Goal: Communication & Community: Share content

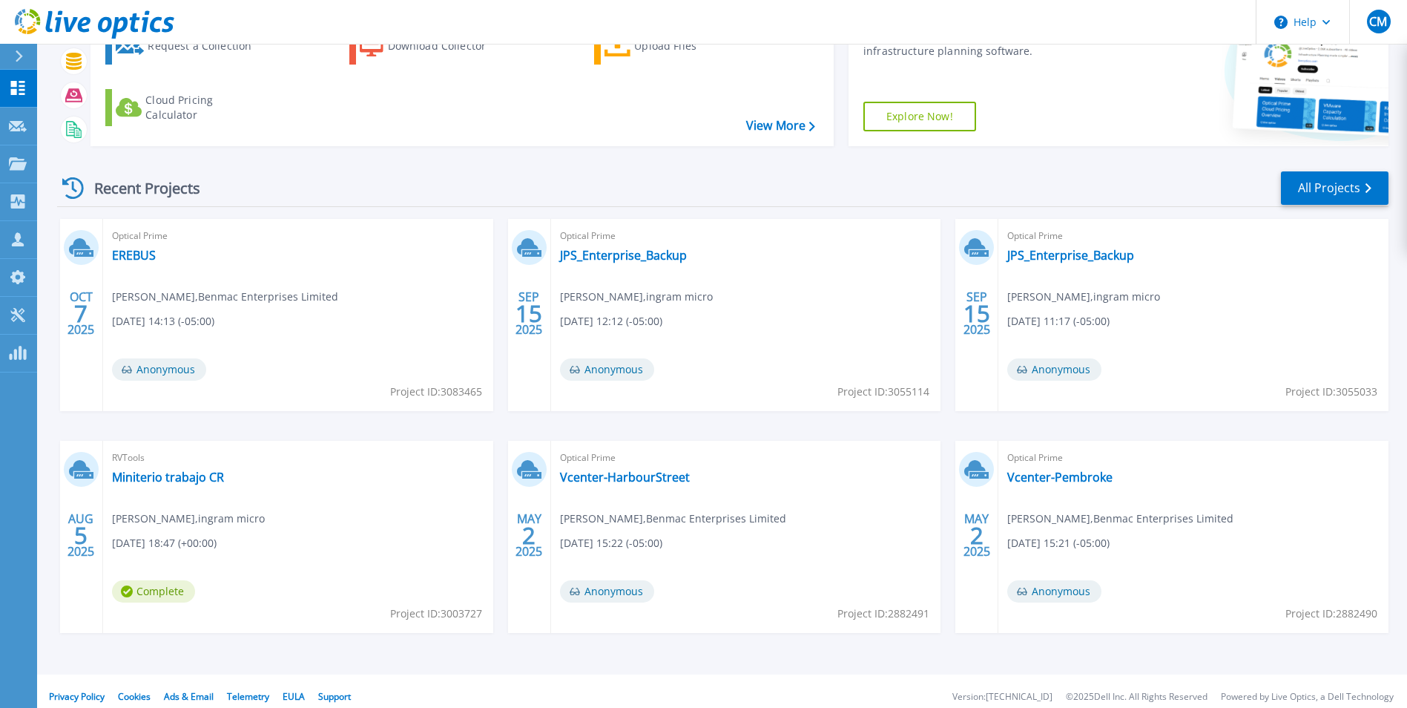
scroll to position [114, 0]
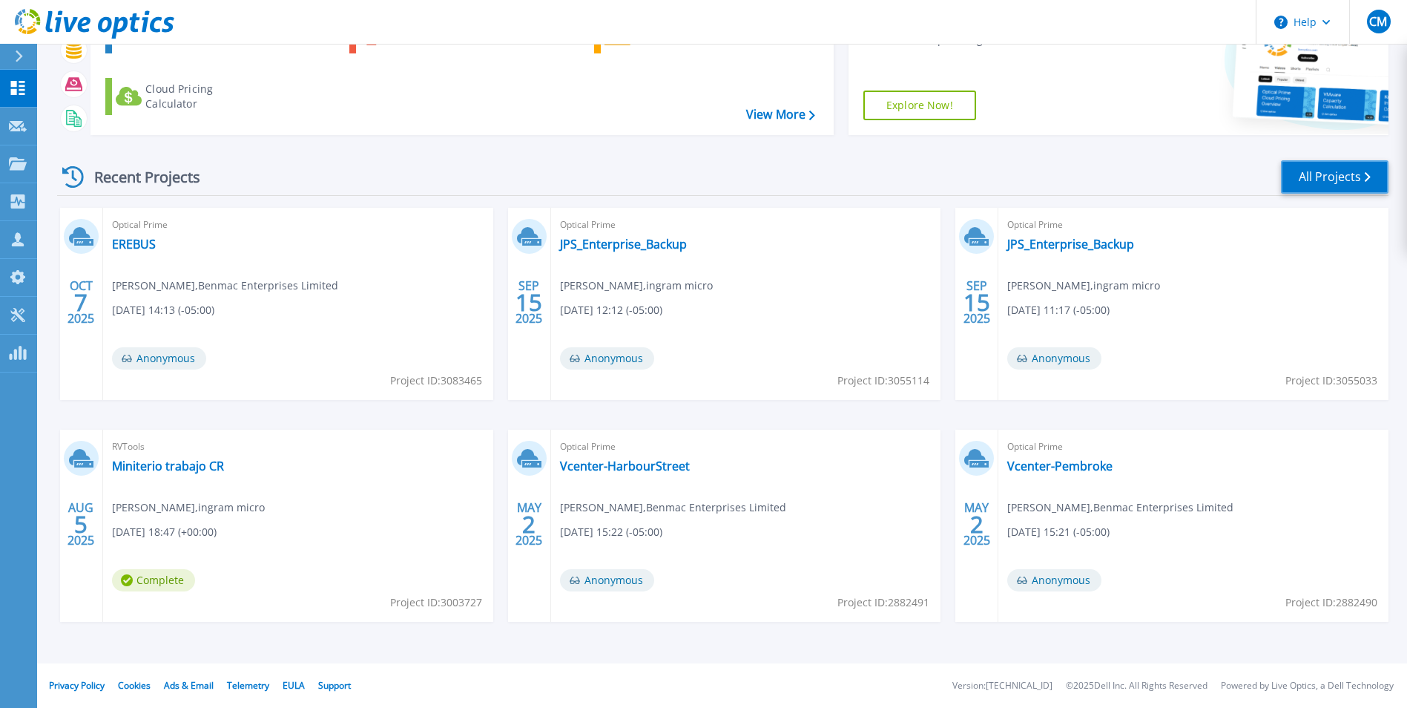
click at [1317, 185] on link "All Projects" at bounding box center [1335, 176] width 108 height 33
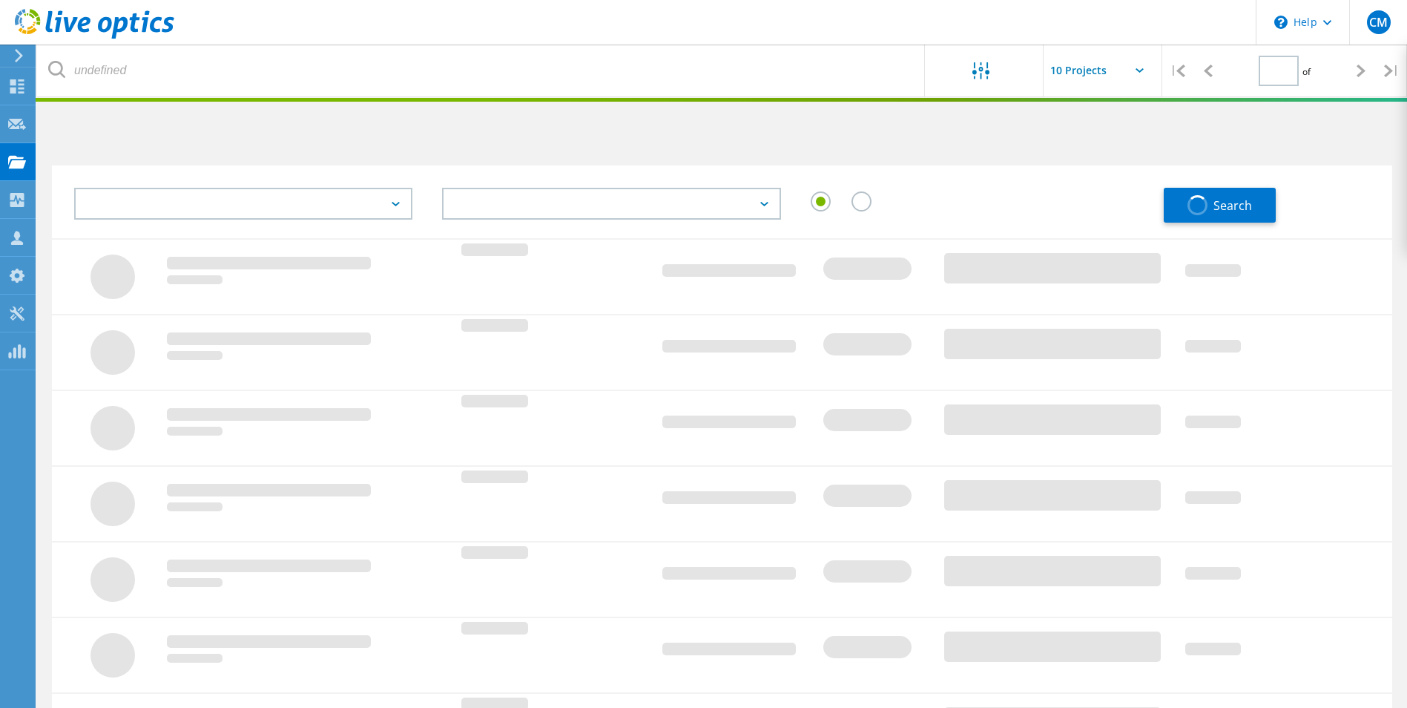
type input "1"
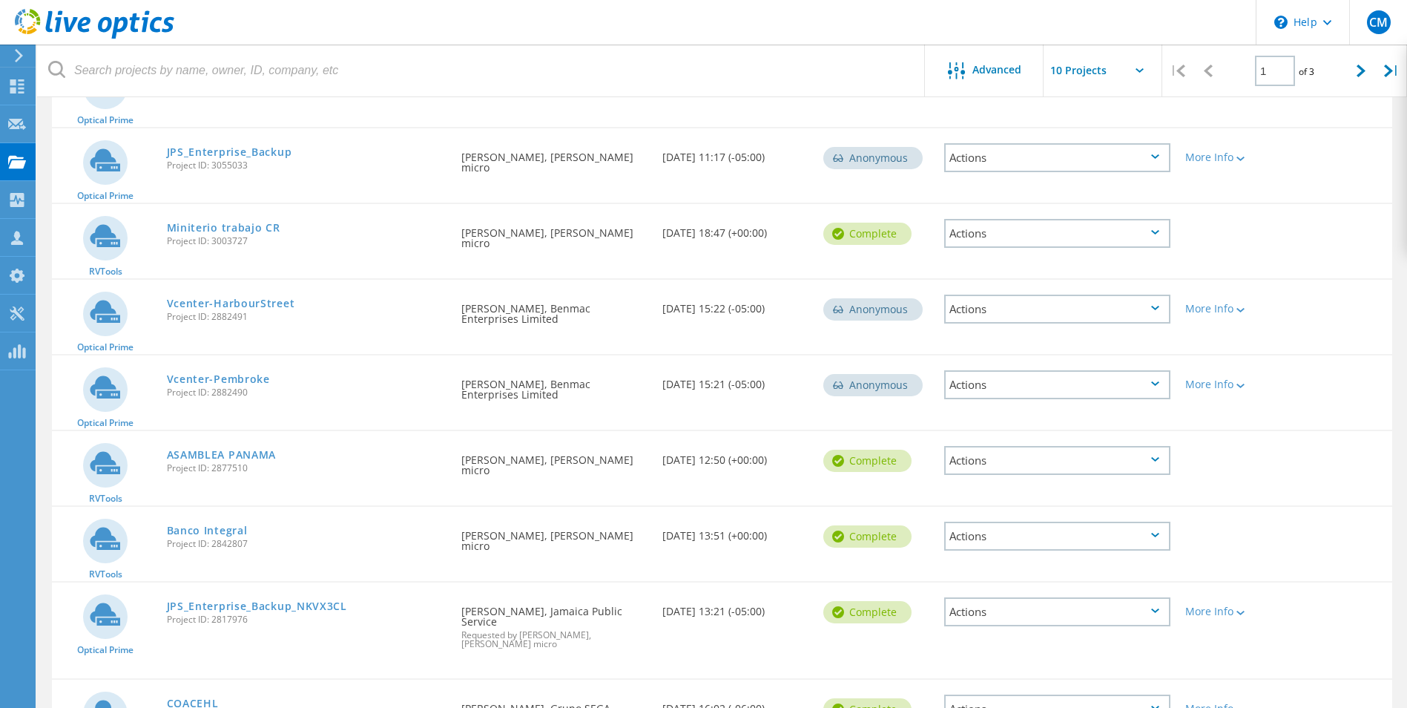
scroll to position [371, 0]
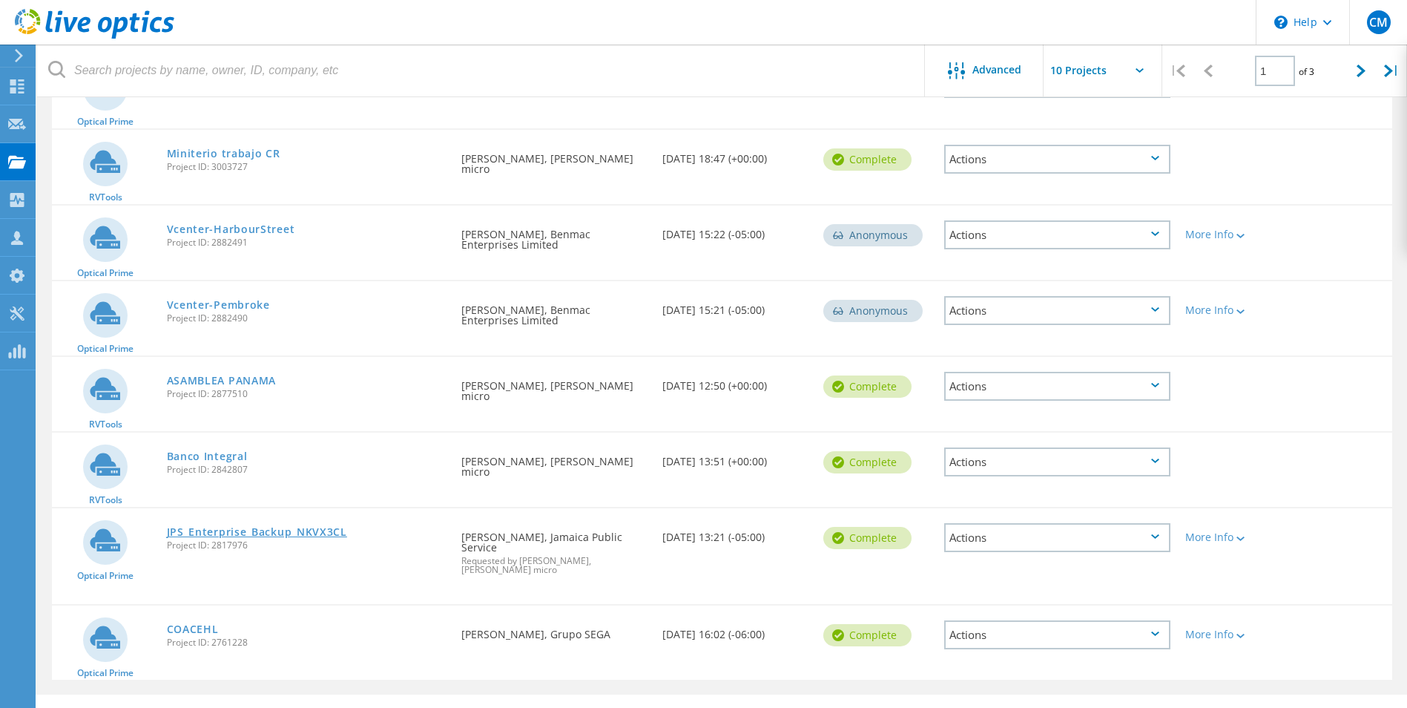
click at [321, 527] on link "JPS_Enterprise_Backup_NKVX3CL" at bounding box center [257, 532] width 180 height 10
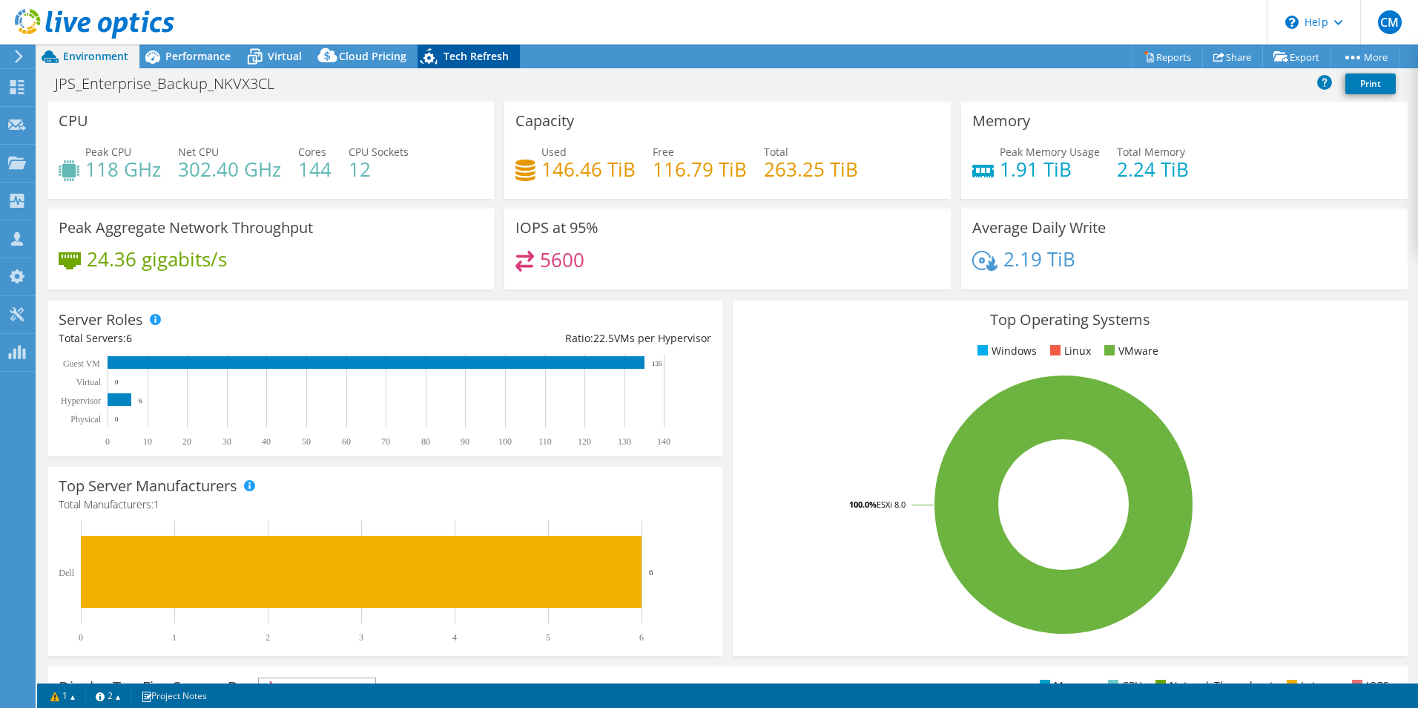
select select "USD"
click at [502, 50] on span "Tech Refresh" at bounding box center [476, 56] width 65 height 14
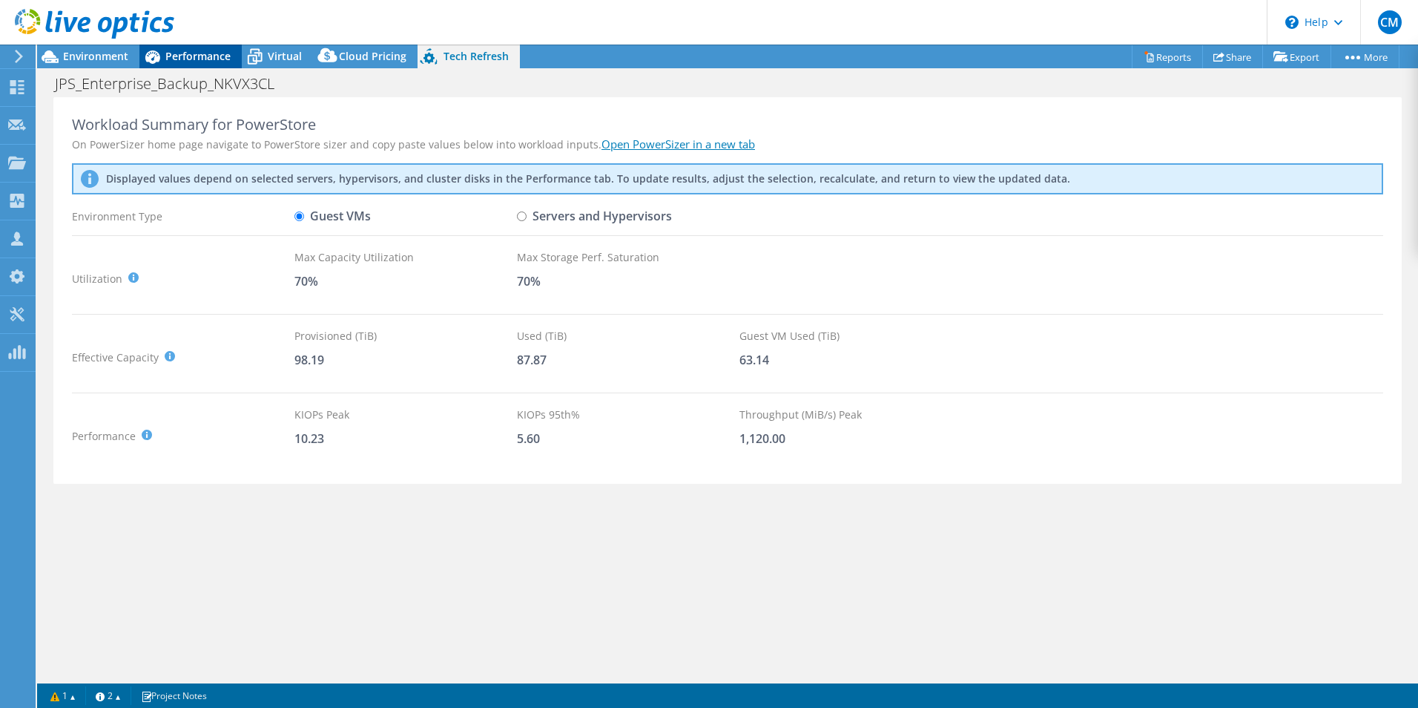
click at [188, 60] on span "Performance" at bounding box center [197, 56] width 65 height 14
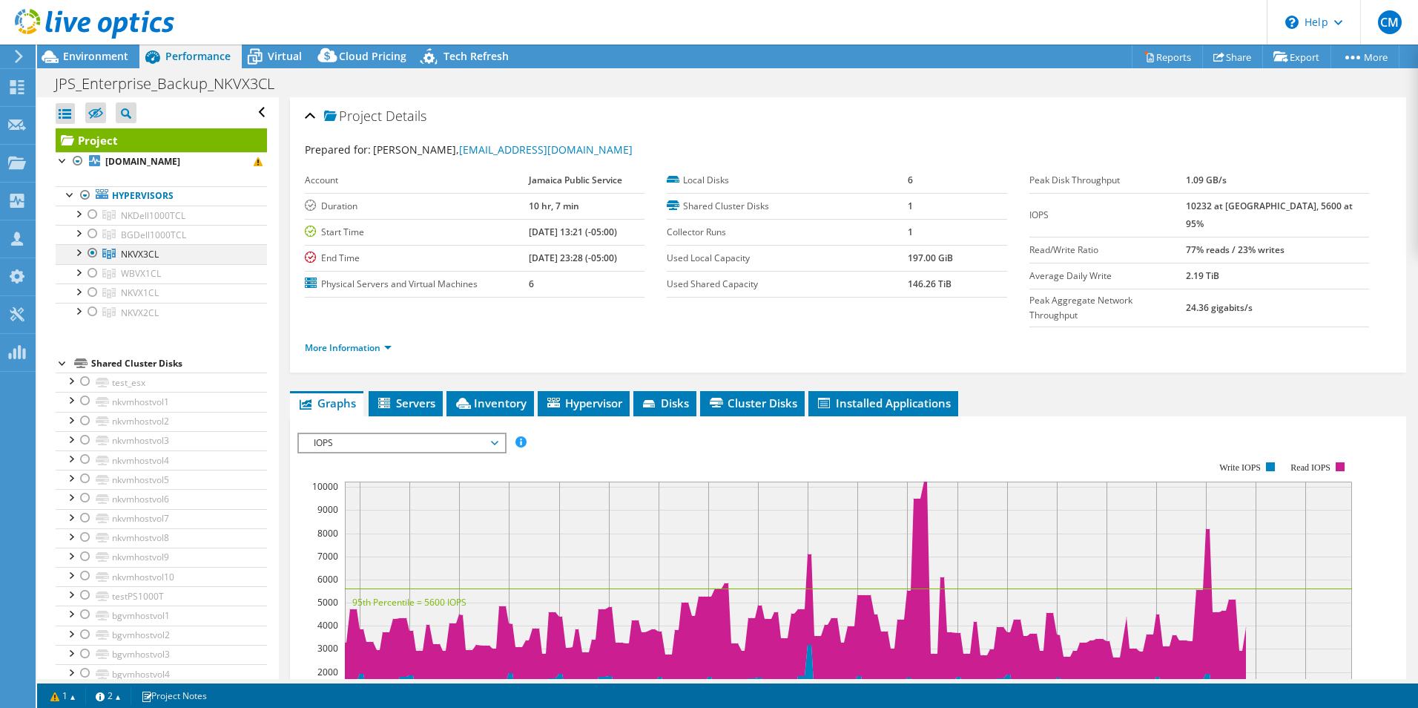
click at [77, 250] on div at bounding box center [77, 251] width 15 height 15
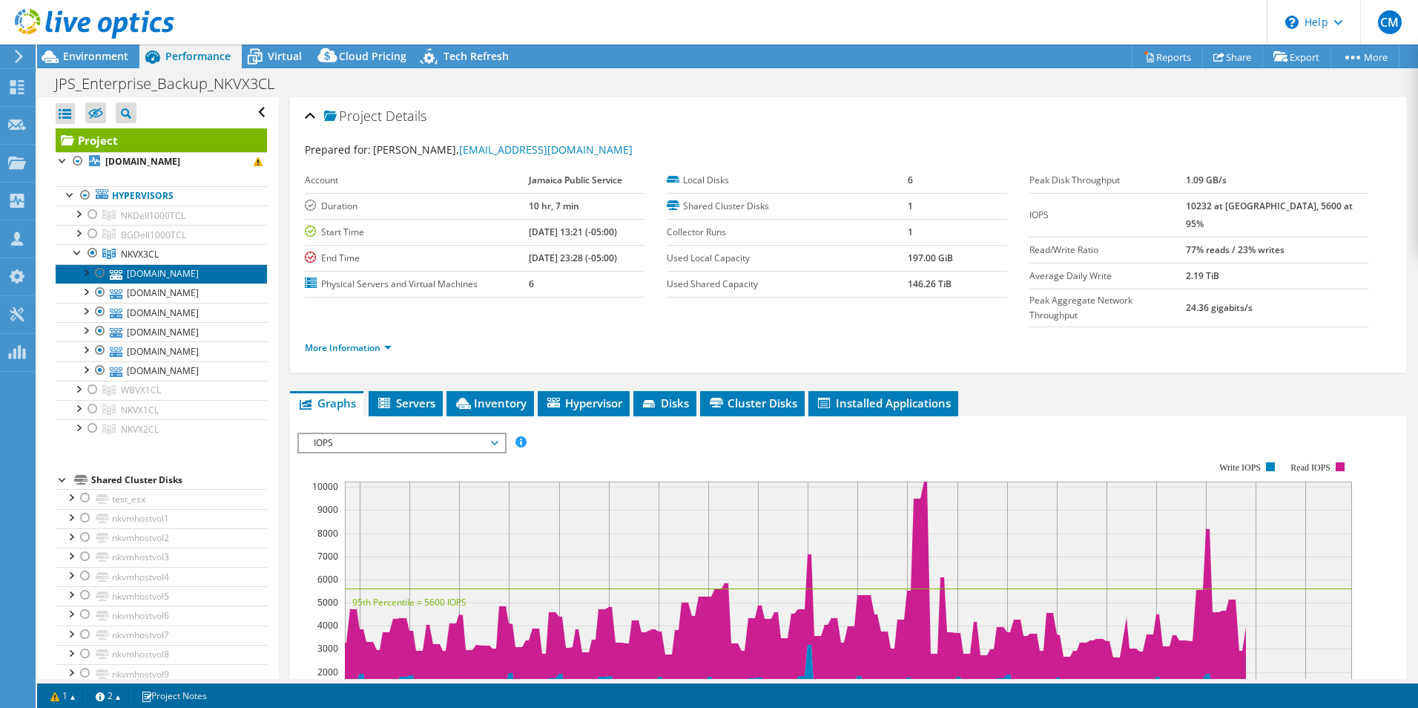
click at [164, 277] on link "[DOMAIN_NAME]" at bounding box center [161, 273] width 211 height 19
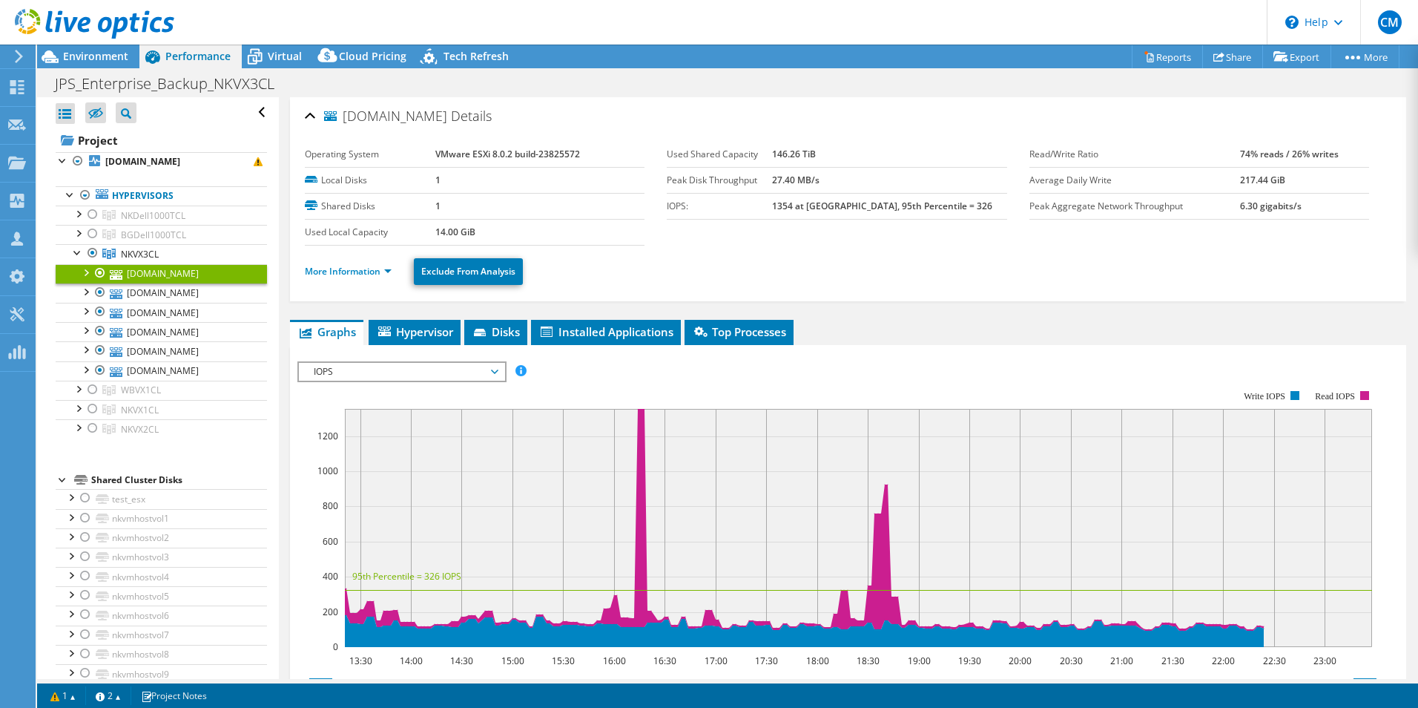
click at [326, 312] on div "nkvx3nd06.jps.net Details Operating System VMware ESXi 8.0.2 build-23825572 Loc…" at bounding box center [848, 533] width 1139 height 873
click at [333, 273] on link "More Information" at bounding box center [348, 271] width 87 height 13
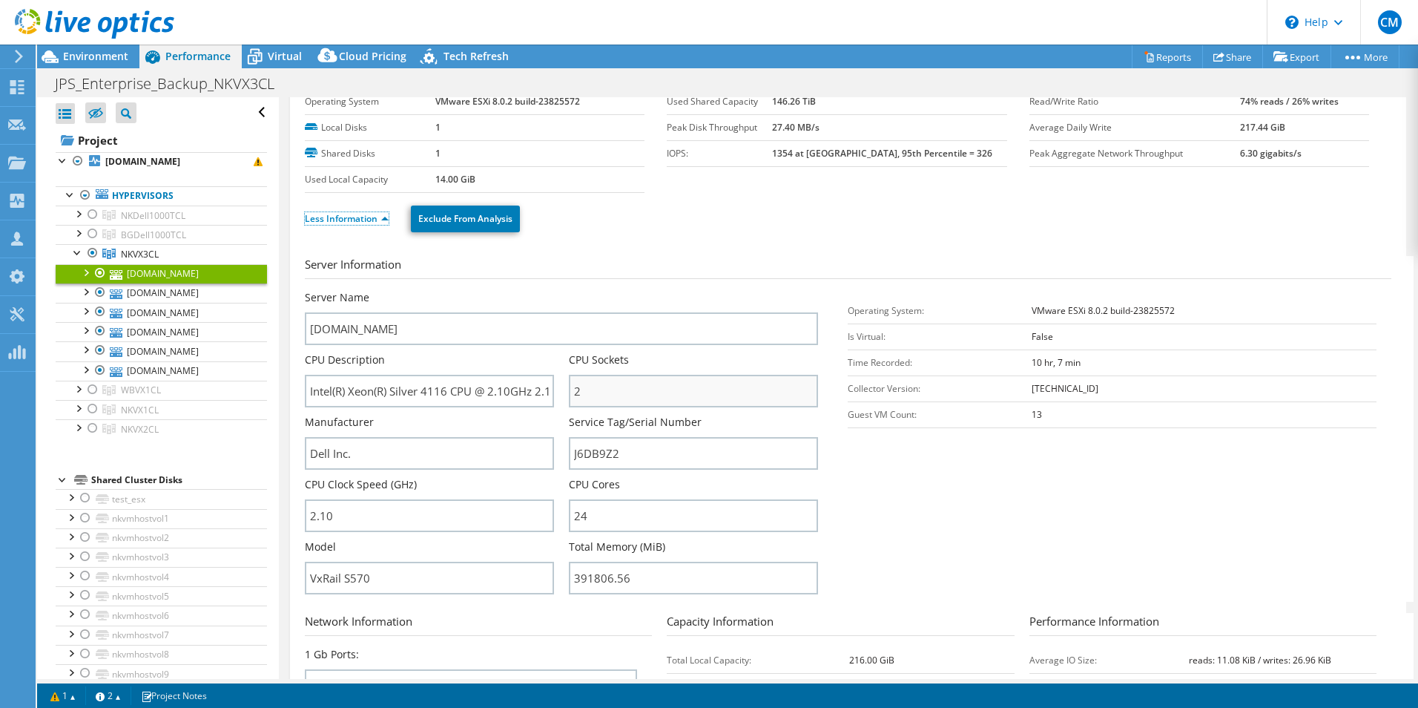
scroll to position [74, 0]
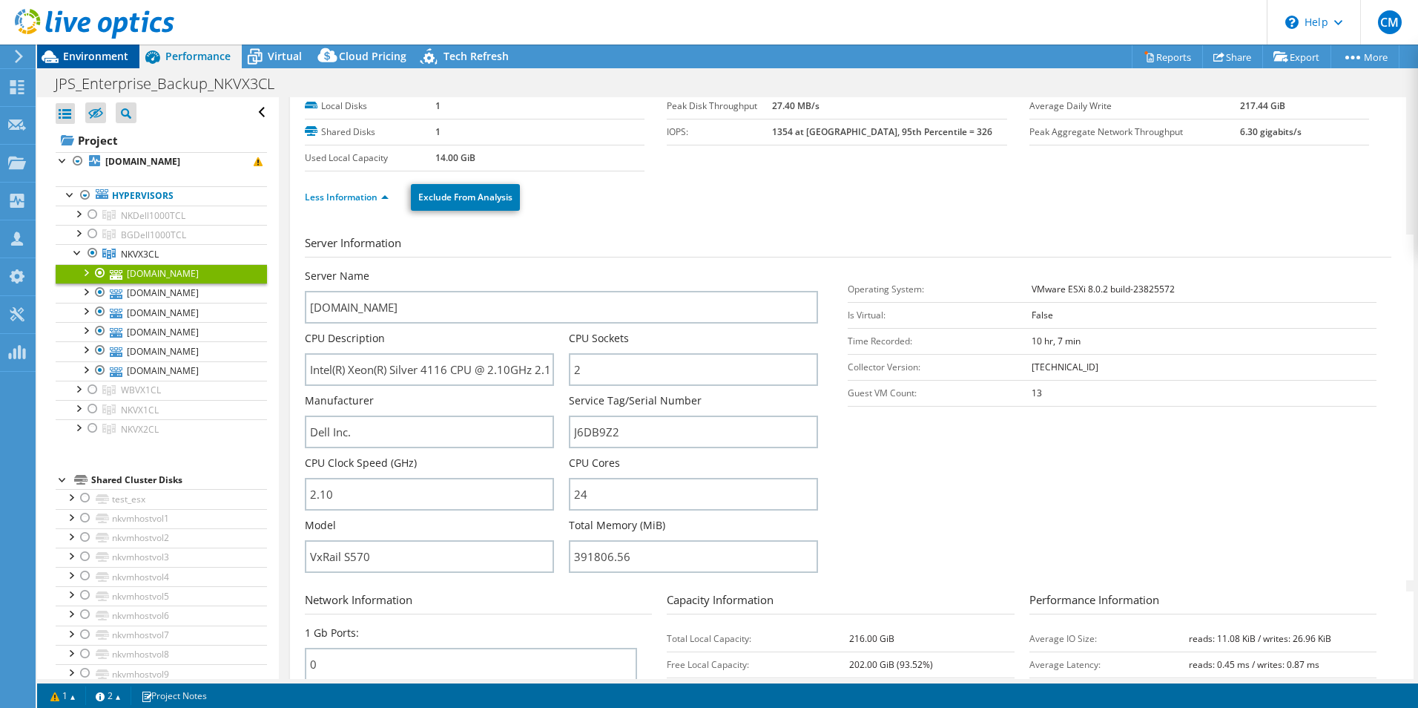
click at [82, 54] on span "Environment" at bounding box center [95, 56] width 65 height 14
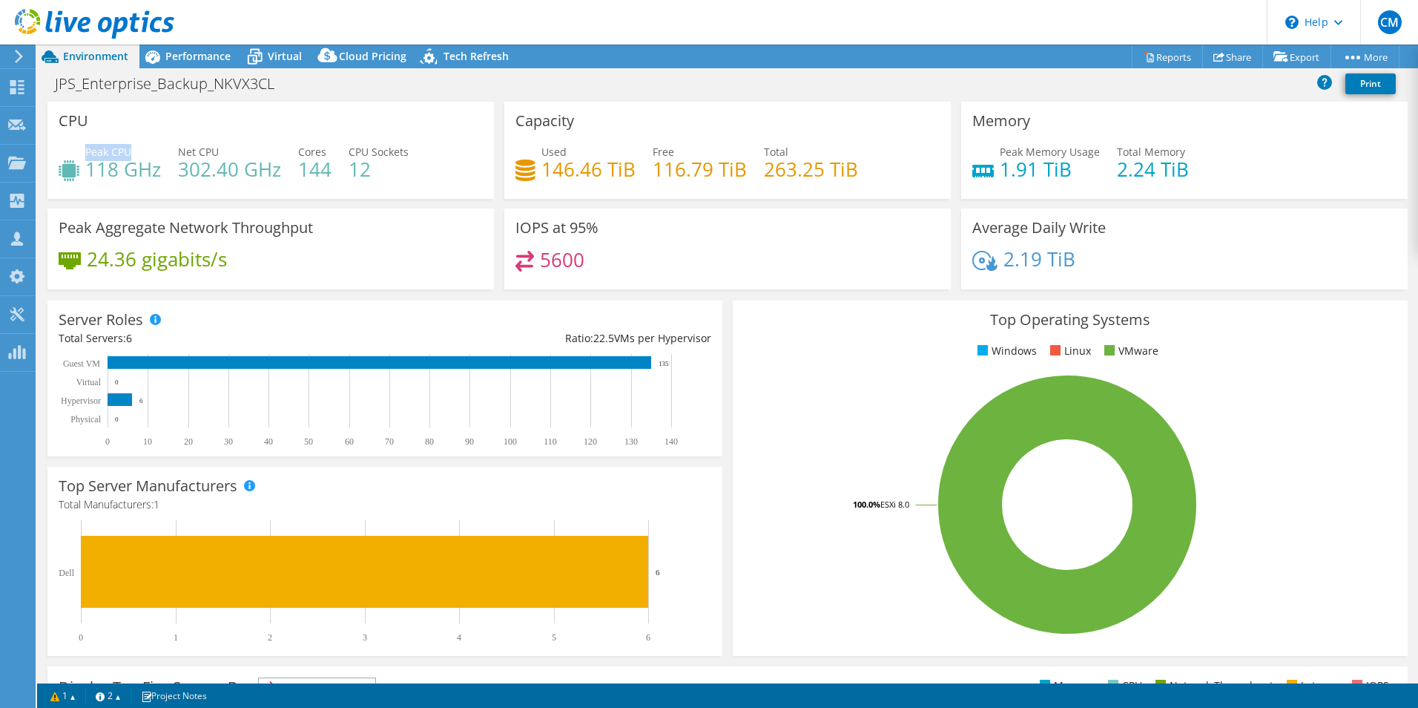
drag, startPoint x: 85, startPoint y: 155, endPoint x: 139, endPoint y: 154, distance: 54.9
click at [139, 154] on div "Peak CPU 118 GHz" at bounding box center [110, 160] width 102 height 33
click at [613, 57] on div "Project Actions Project Actions Reports Share Export vSAN ReadyNode Sizer" at bounding box center [727, 57] width 1381 height 24
click at [481, 57] on span "Tech Refresh" at bounding box center [476, 56] width 65 height 14
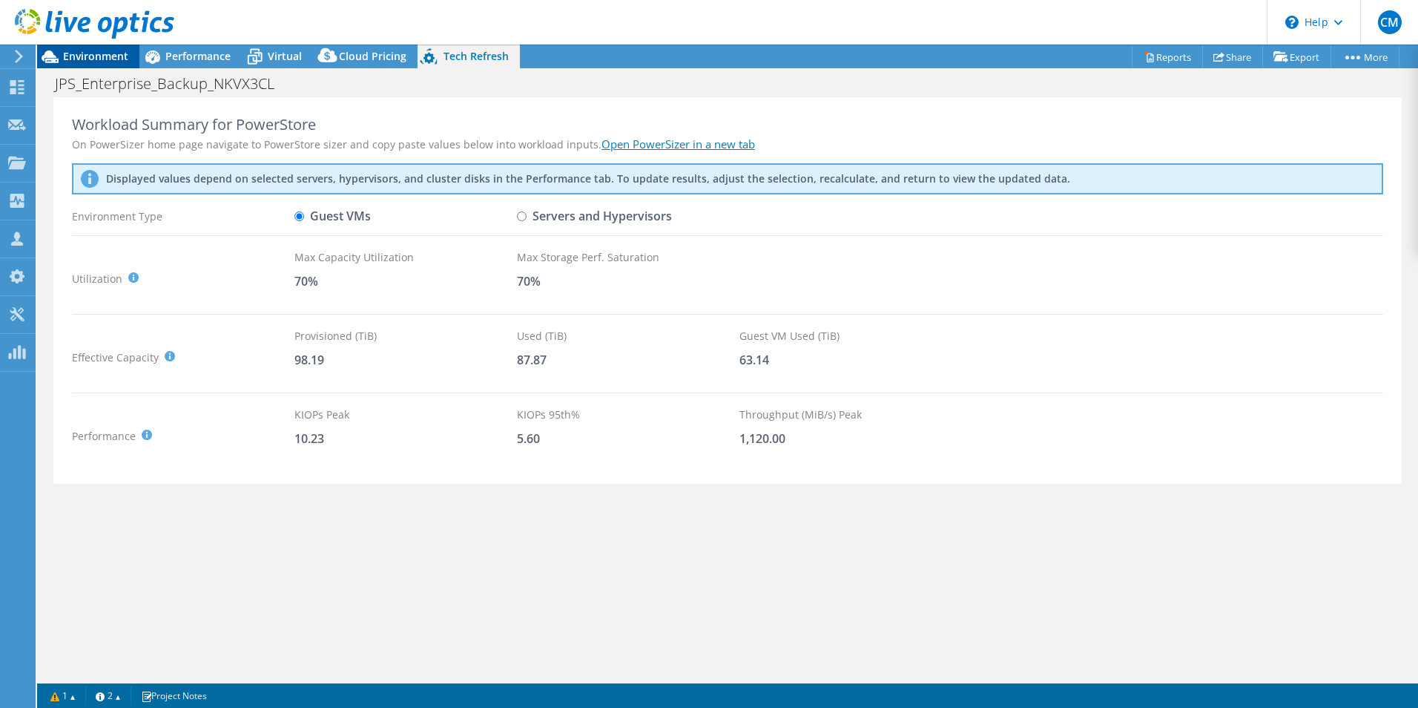
click at [78, 54] on span "Environment" at bounding box center [95, 56] width 65 height 14
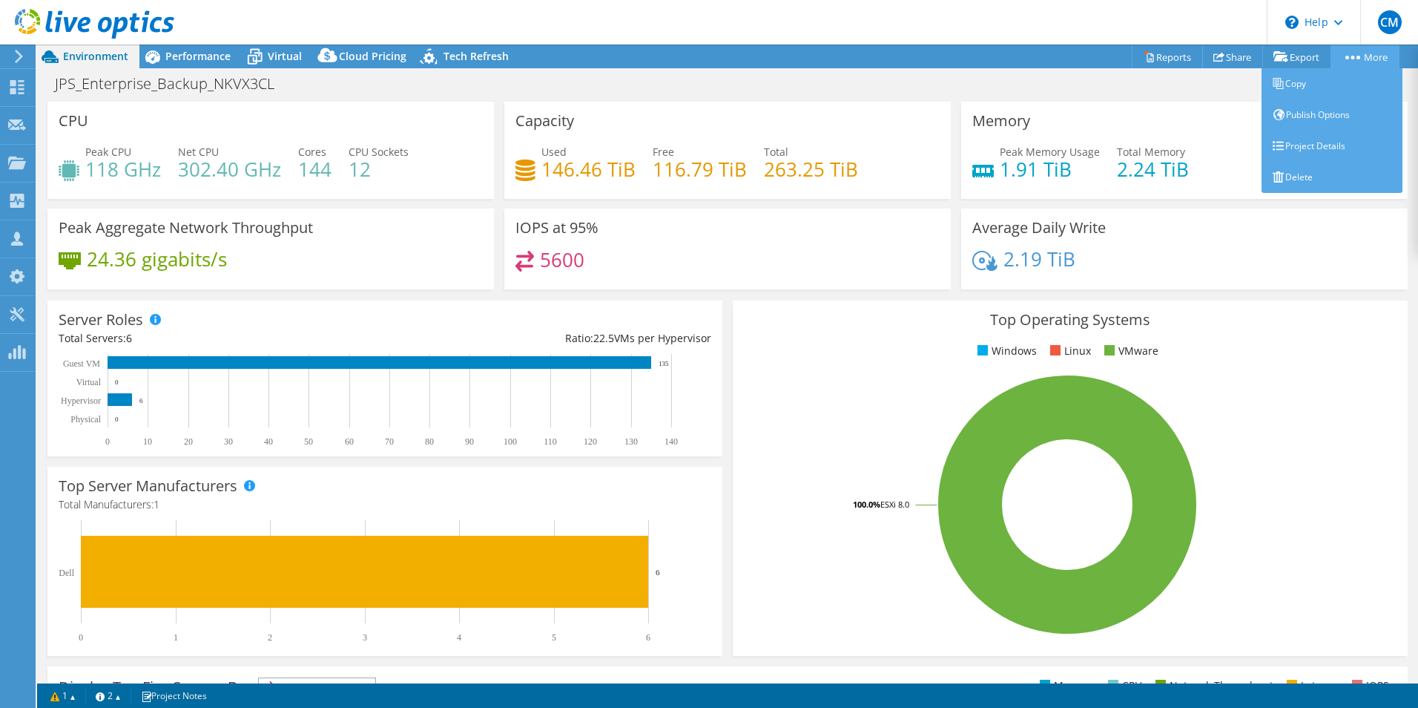
click at [1375, 56] on link "More" at bounding box center [1365, 56] width 69 height 23
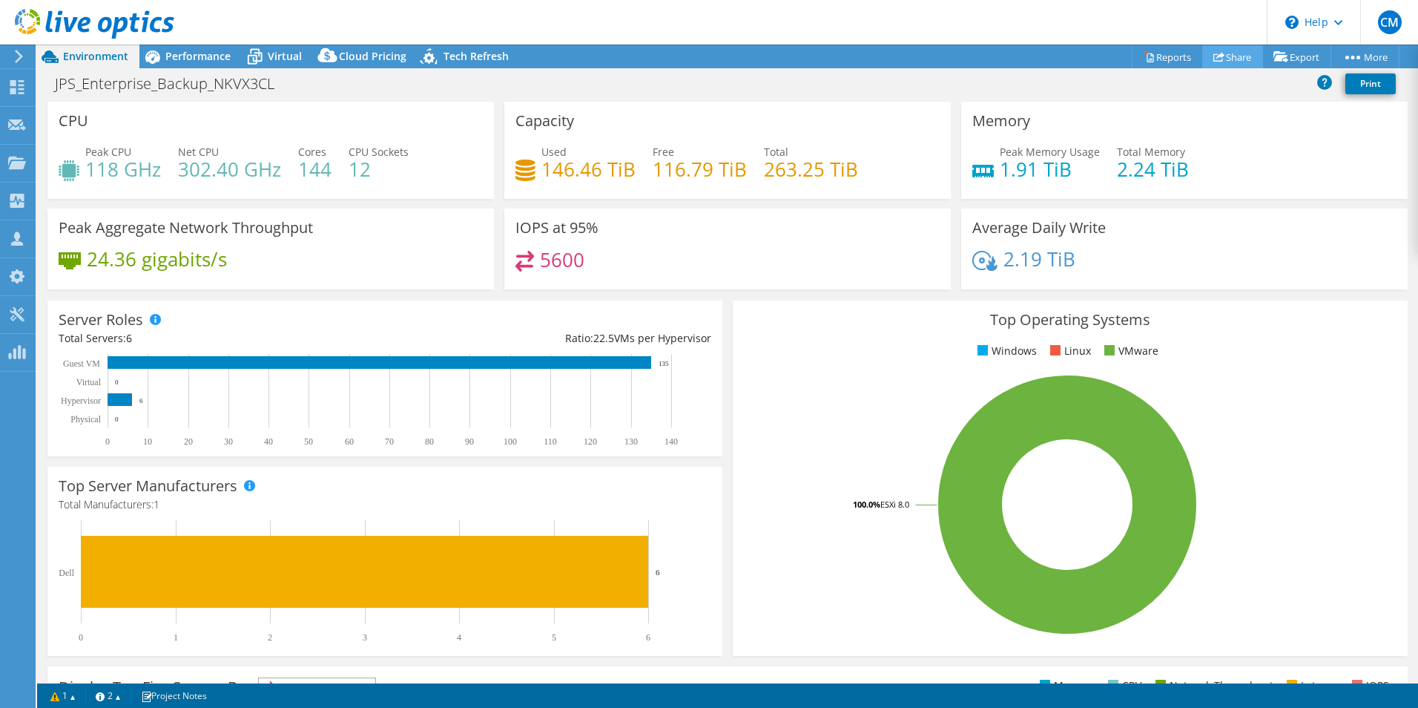
click at [1222, 53] on link "Share" at bounding box center [1232, 56] width 61 height 23
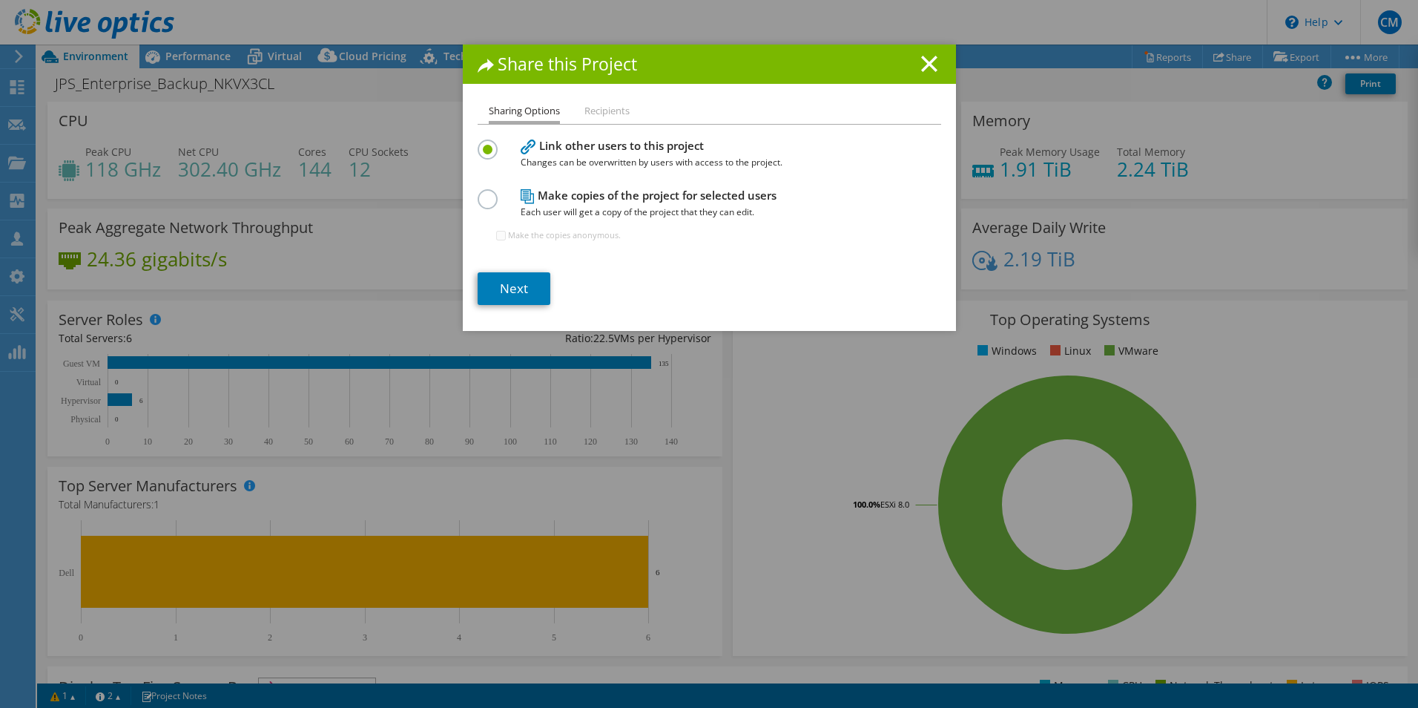
click at [488, 193] on label at bounding box center [491, 191] width 26 height 4
click at [0, 0] on input "radio" at bounding box center [0, 0] width 0 height 0
click at [527, 282] on link "Next" at bounding box center [514, 288] width 73 height 33
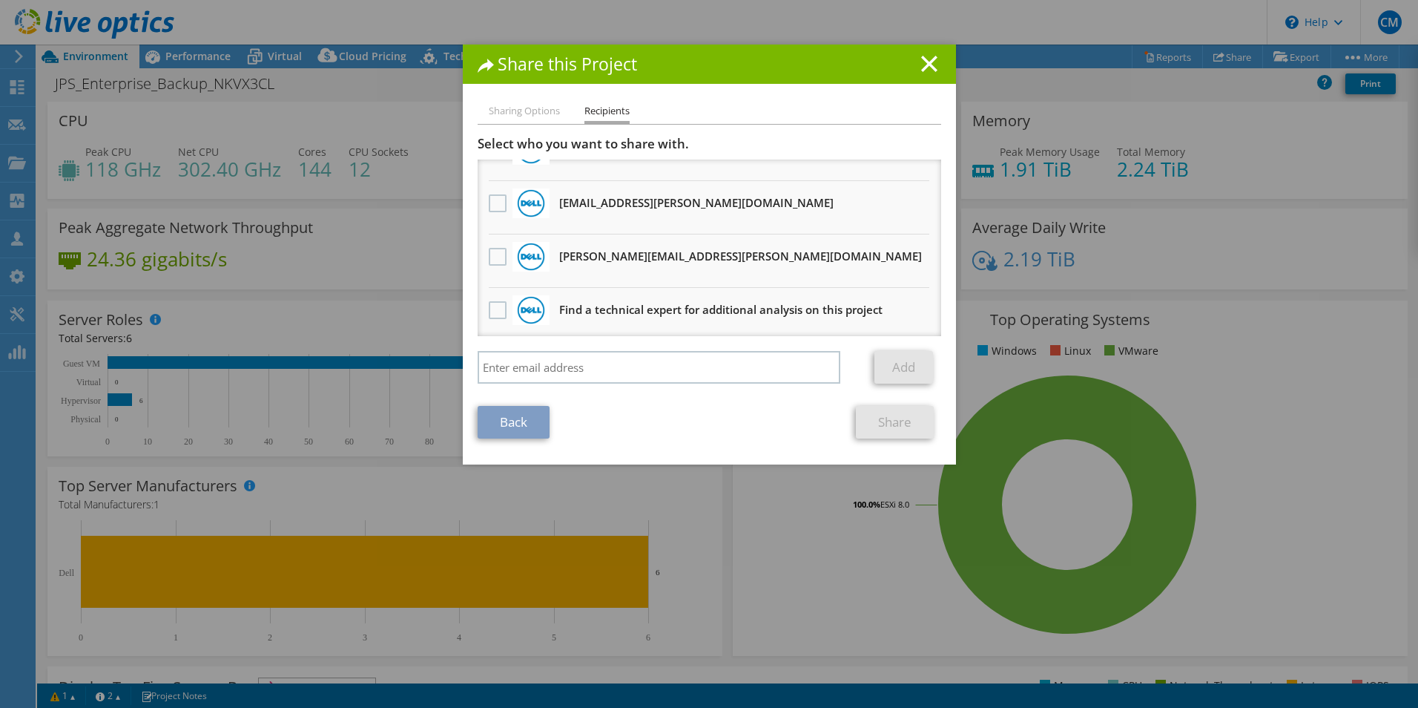
scroll to position [358, 0]
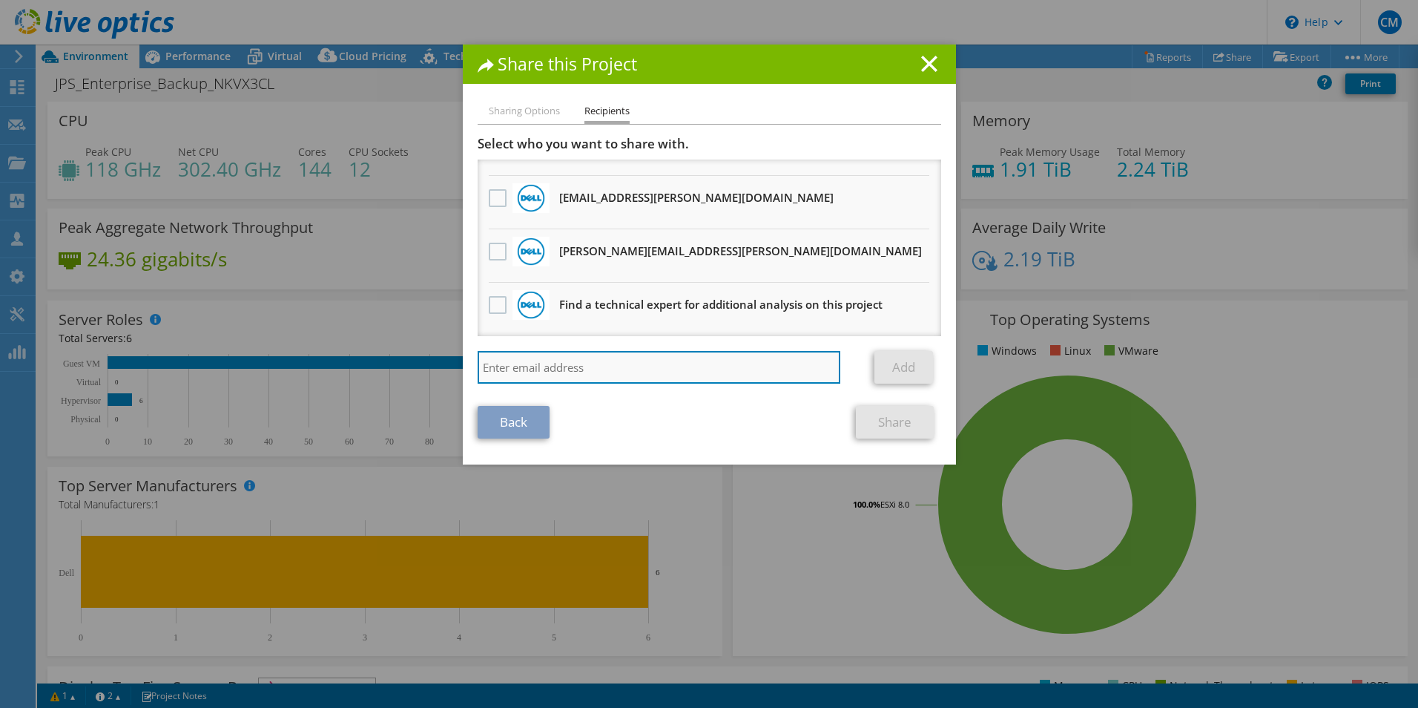
click at [610, 372] on input "search" at bounding box center [659, 367] width 363 height 33
type input "jhon.salamanca@benmacent"
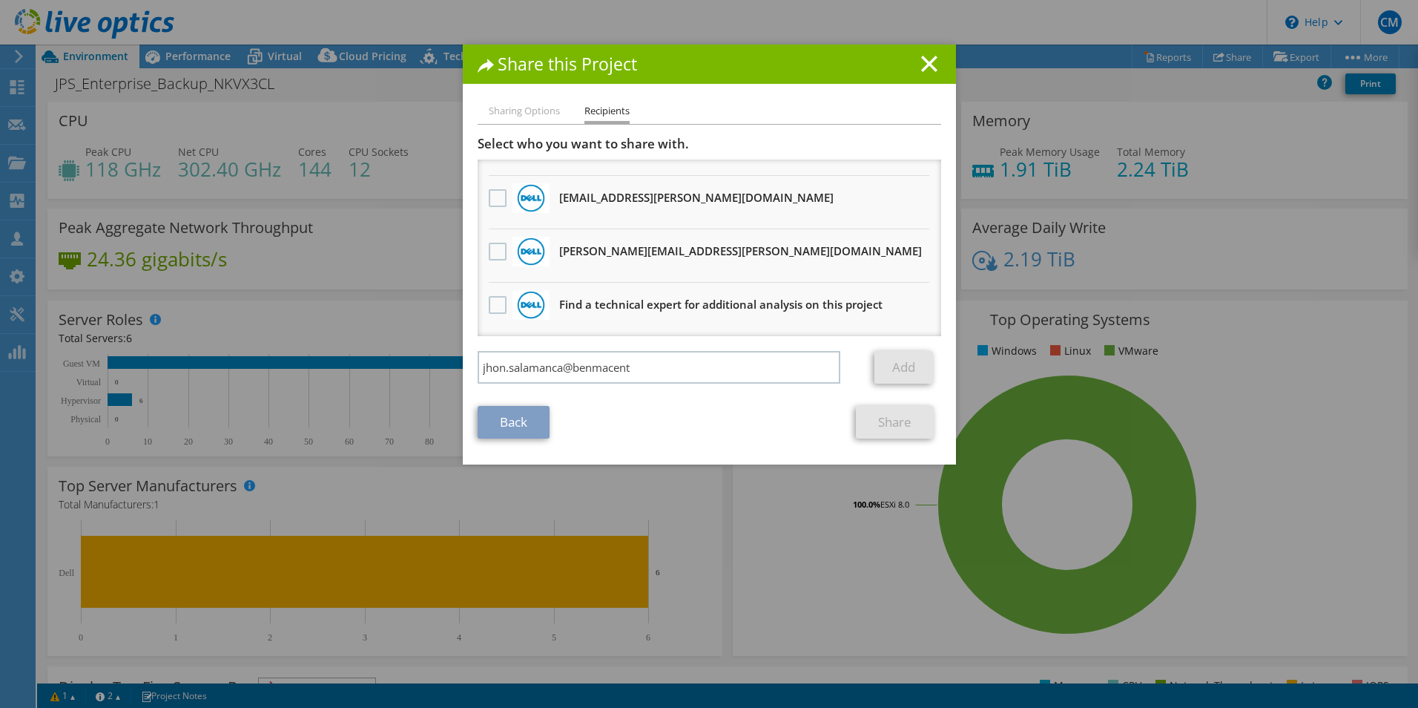
drag, startPoint x: 663, startPoint y: 65, endPoint x: 2034, endPoint y: 185, distance: 1376.1
click at [1417, 185] on html "CM Partner Team Member Cristhian Miranda cristhian.miranda@ingrammicro.com ingr…" at bounding box center [709, 354] width 1418 height 708
click at [298, 226] on div "Share this Project Sharing Options Recipients Link other users to this project …" at bounding box center [709, 354] width 1418 height 619
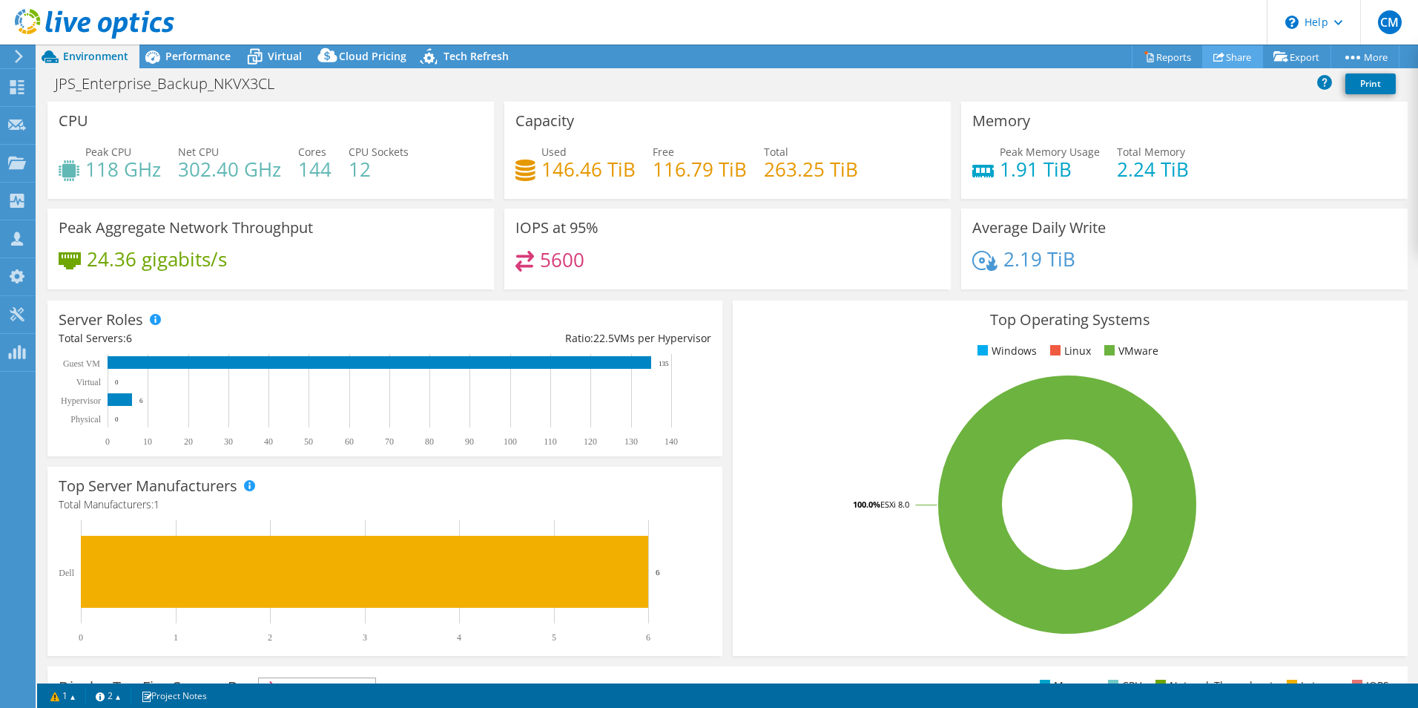
click at [1239, 56] on link "Share" at bounding box center [1232, 56] width 61 height 23
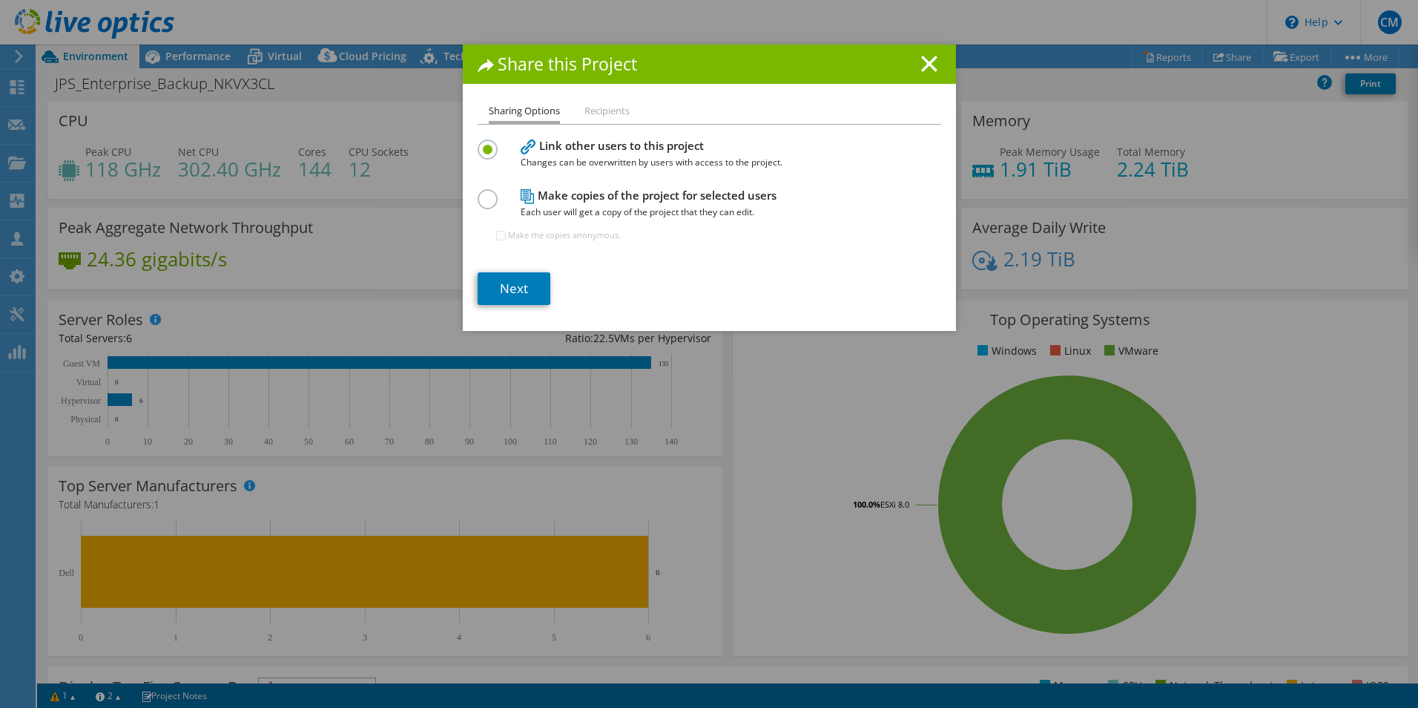
click at [478, 193] on label at bounding box center [491, 191] width 26 height 4
click at [0, 0] on input "radio" at bounding box center [0, 0] width 0 height 0
click at [510, 302] on link "Next" at bounding box center [514, 288] width 73 height 33
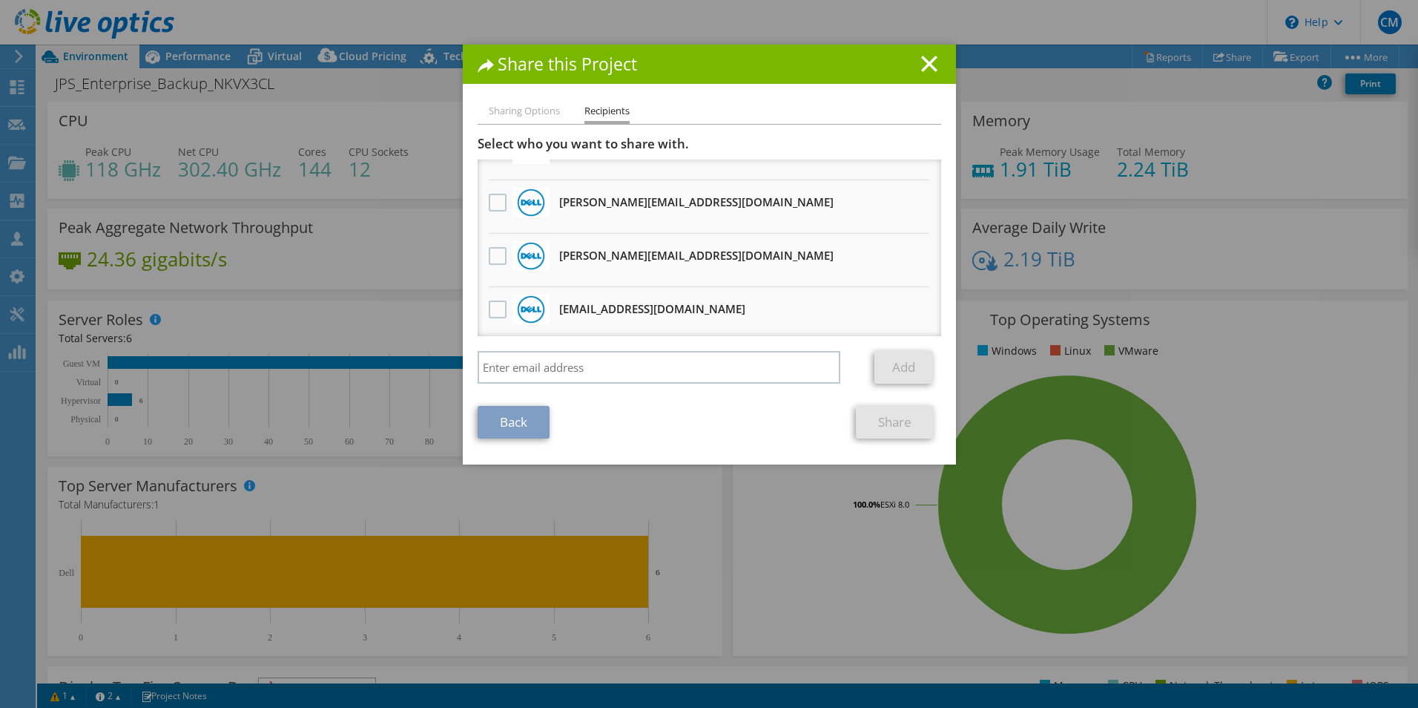
scroll to position [223, 0]
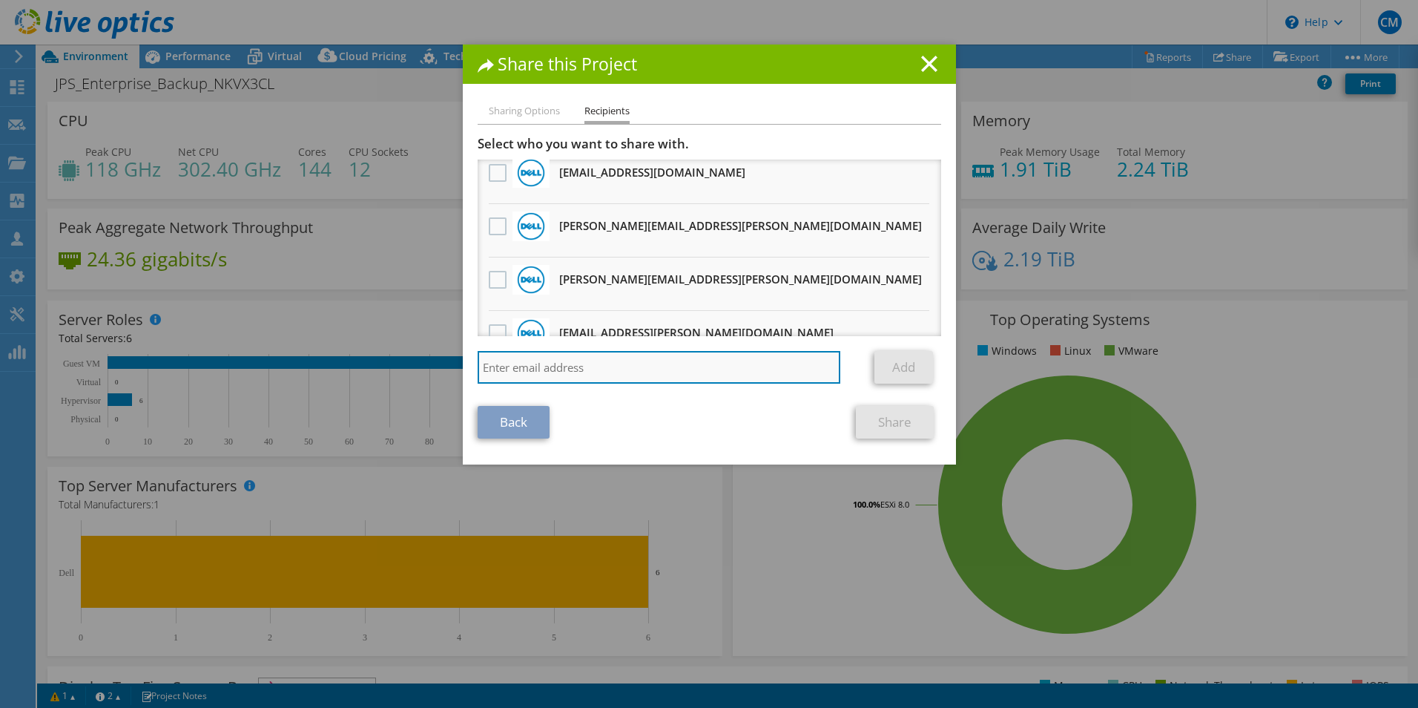
click at [582, 366] on input "search" at bounding box center [659, 367] width 363 height 33
type input "jhon.salamanca@benmacent.com"
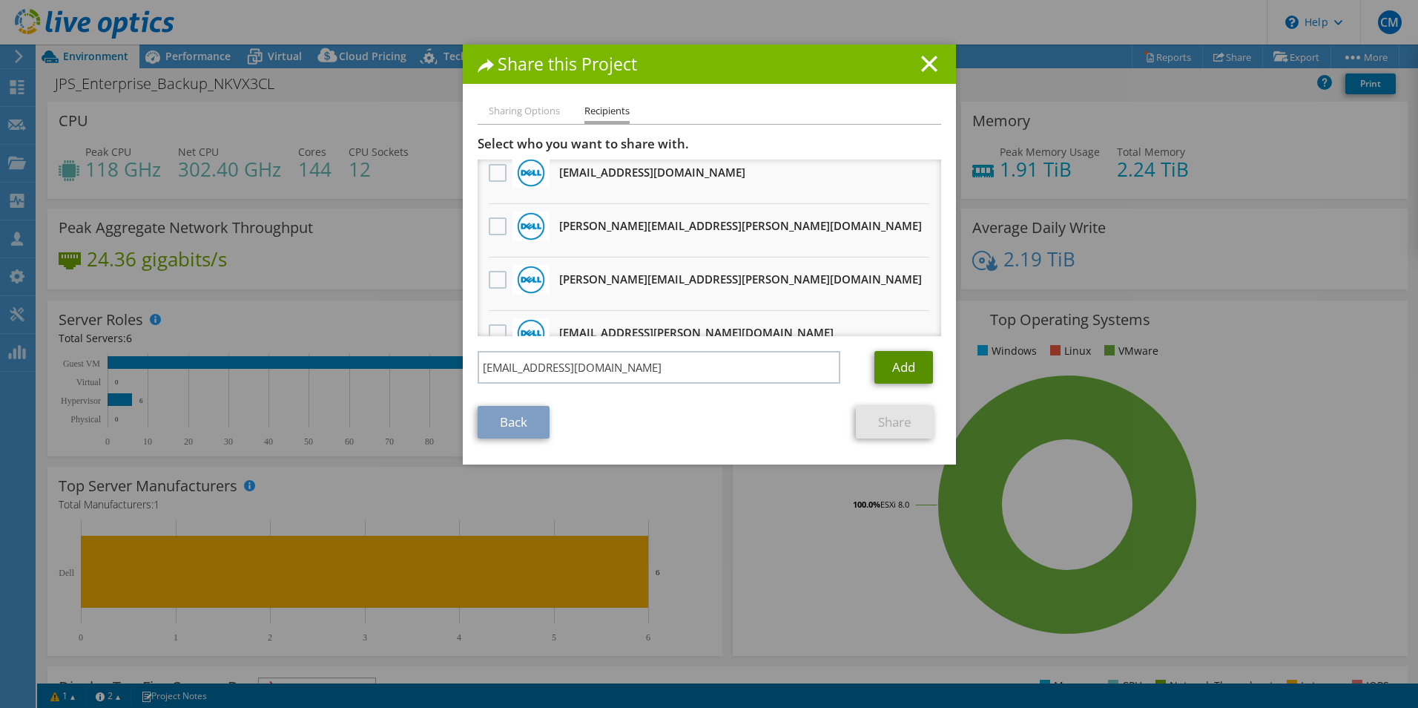
click at [896, 365] on link "Add" at bounding box center [904, 367] width 59 height 33
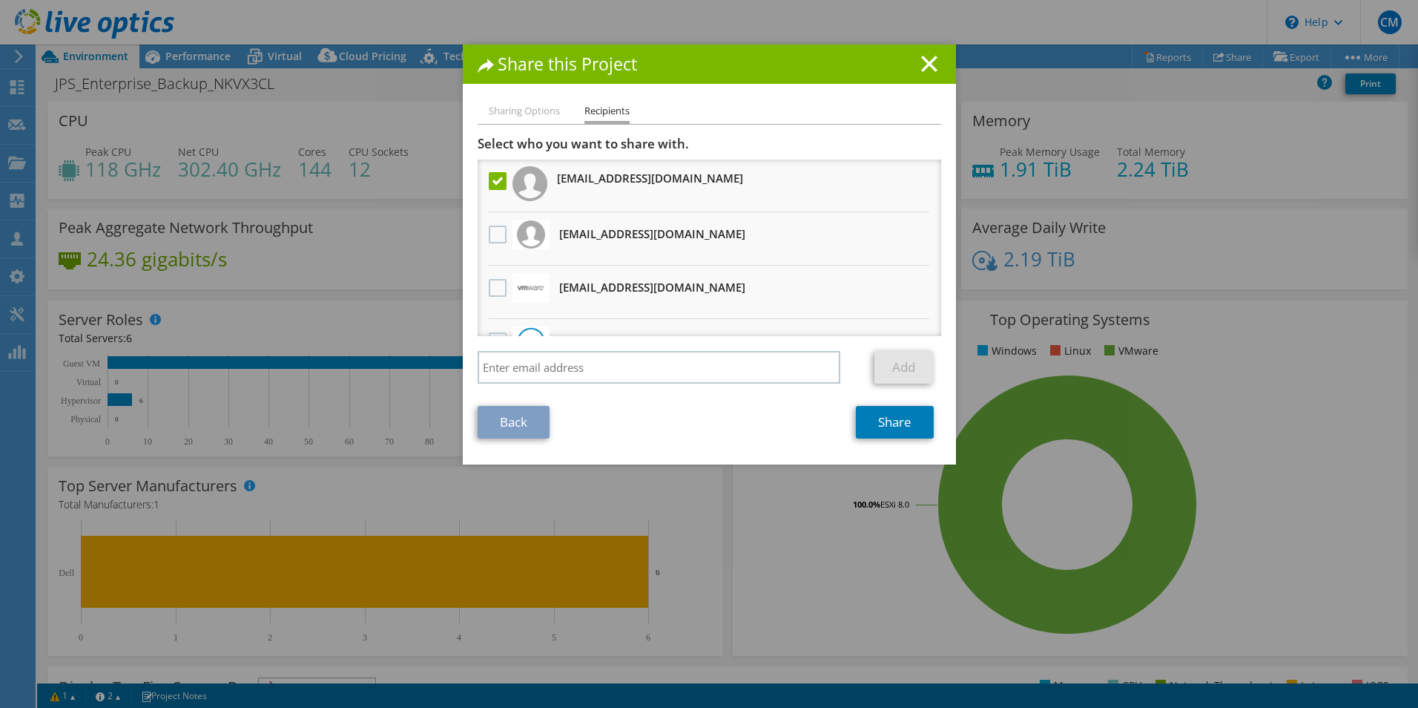
scroll to position [0, 0]
click at [898, 418] on link "Share" at bounding box center [895, 422] width 78 height 33
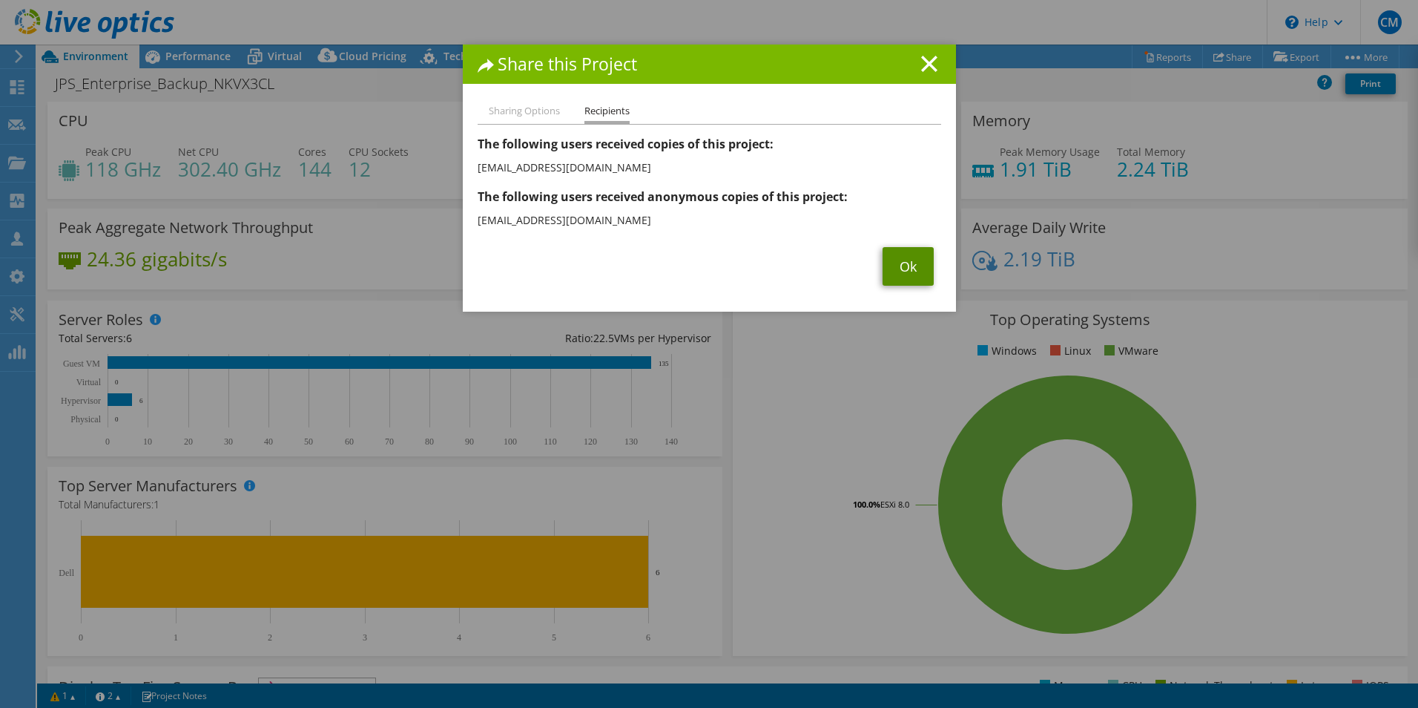
click at [906, 269] on link "Ok" at bounding box center [908, 266] width 51 height 39
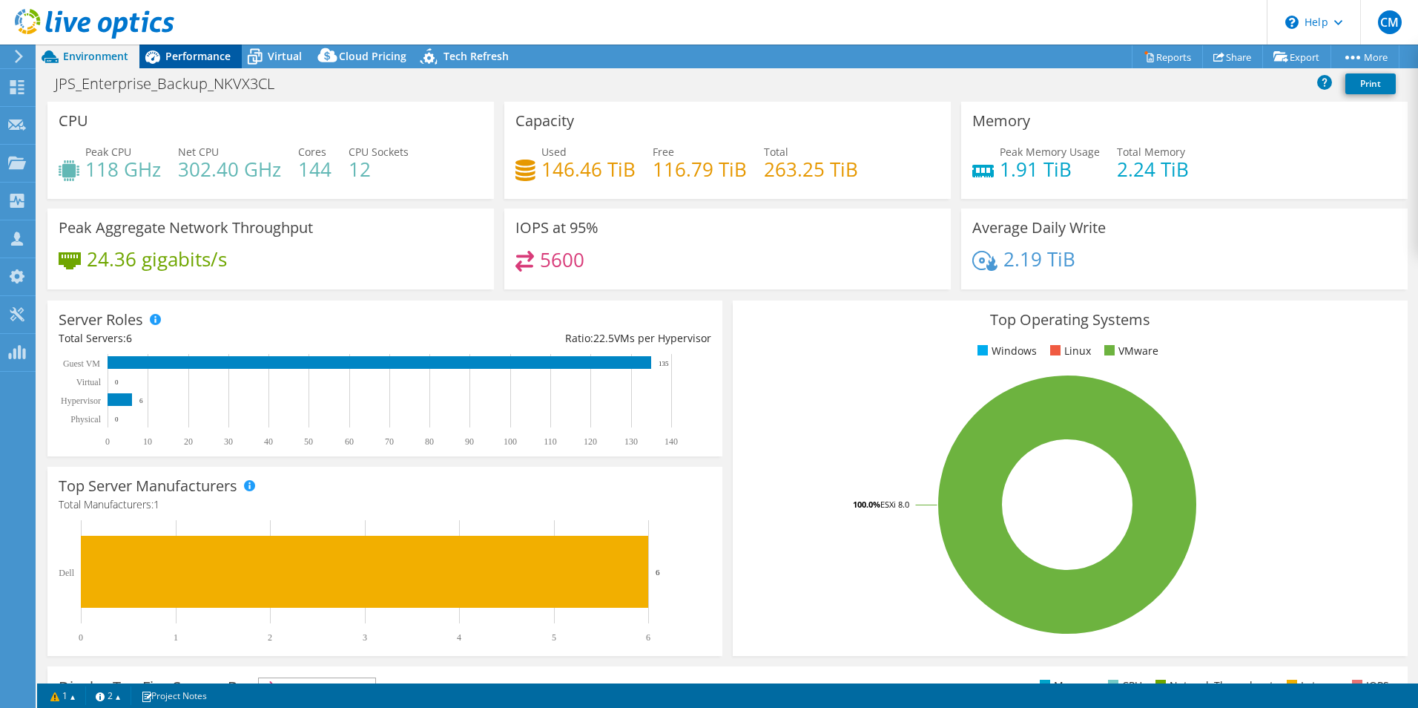
click at [211, 65] on div "Performance" at bounding box center [190, 57] width 102 height 24
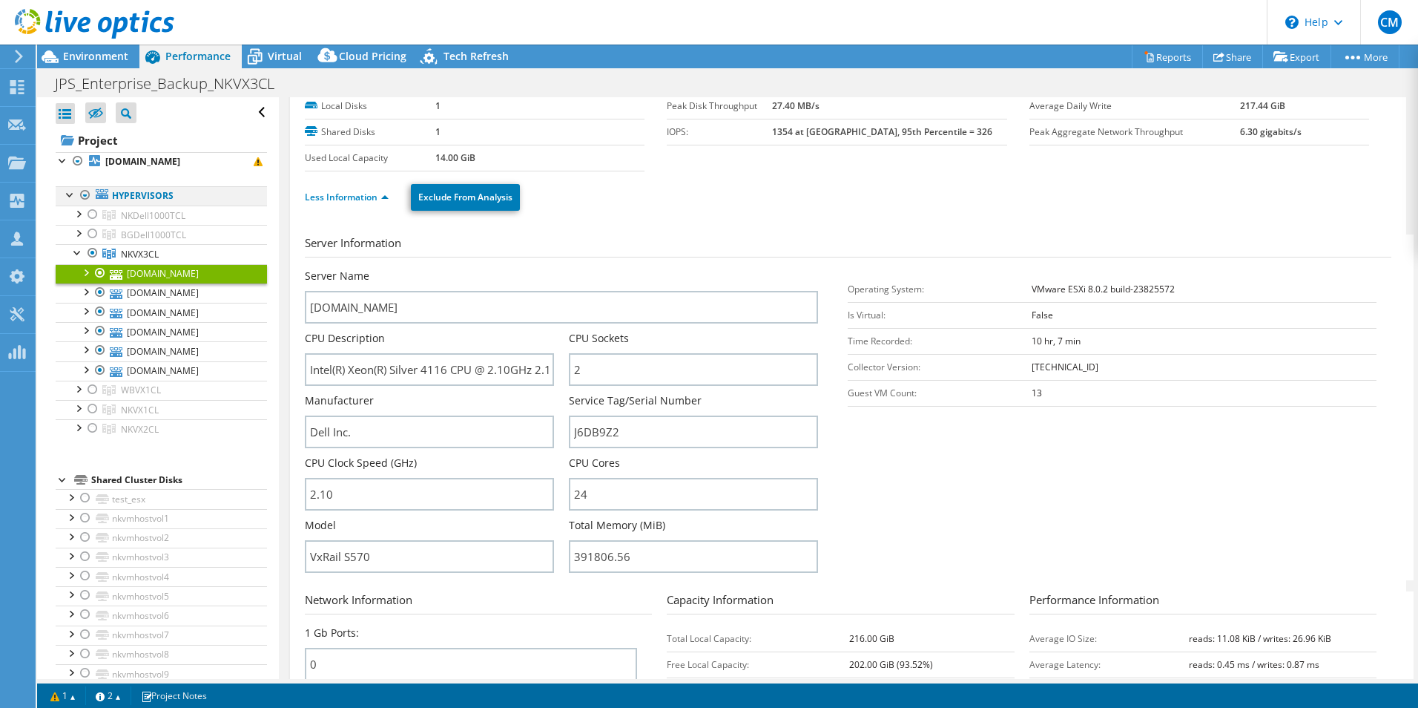
click at [86, 197] on div at bounding box center [85, 195] width 15 height 18
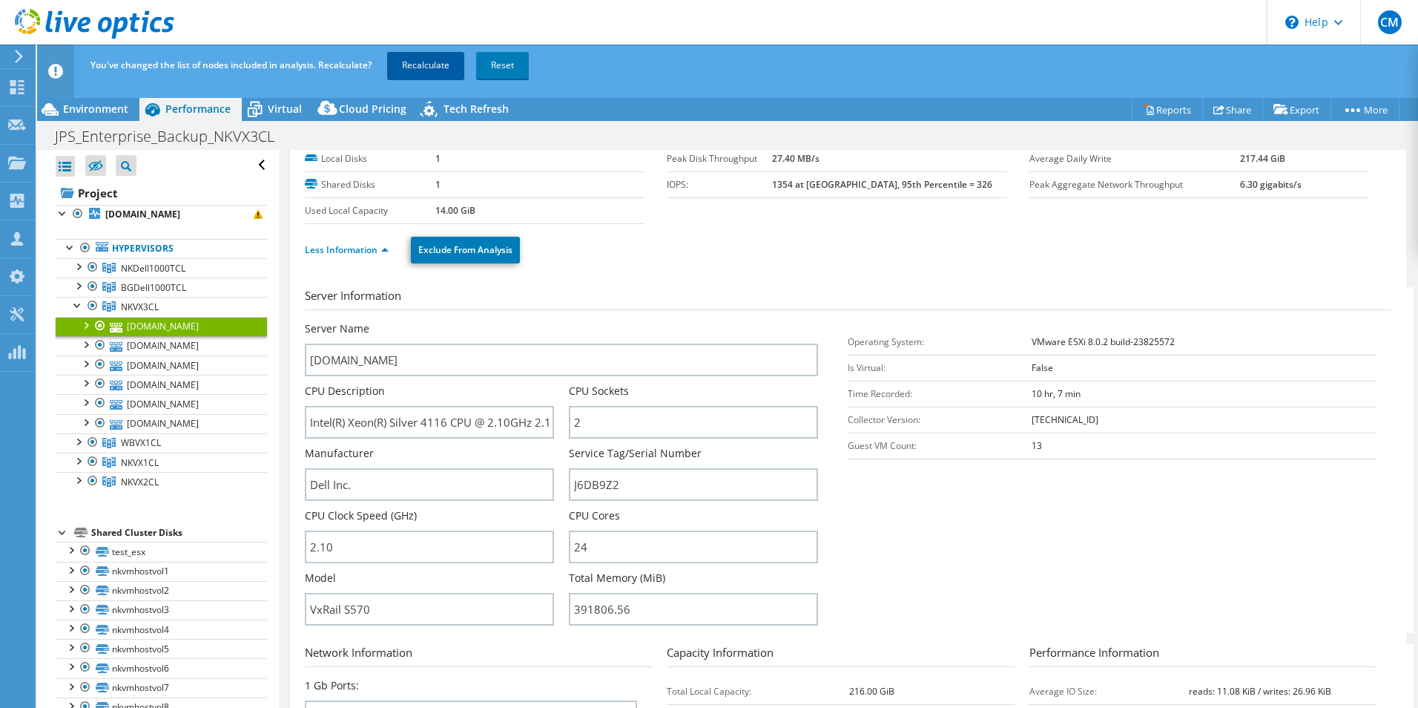
click at [424, 67] on link "Recalculate" at bounding box center [425, 65] width 77 height 27
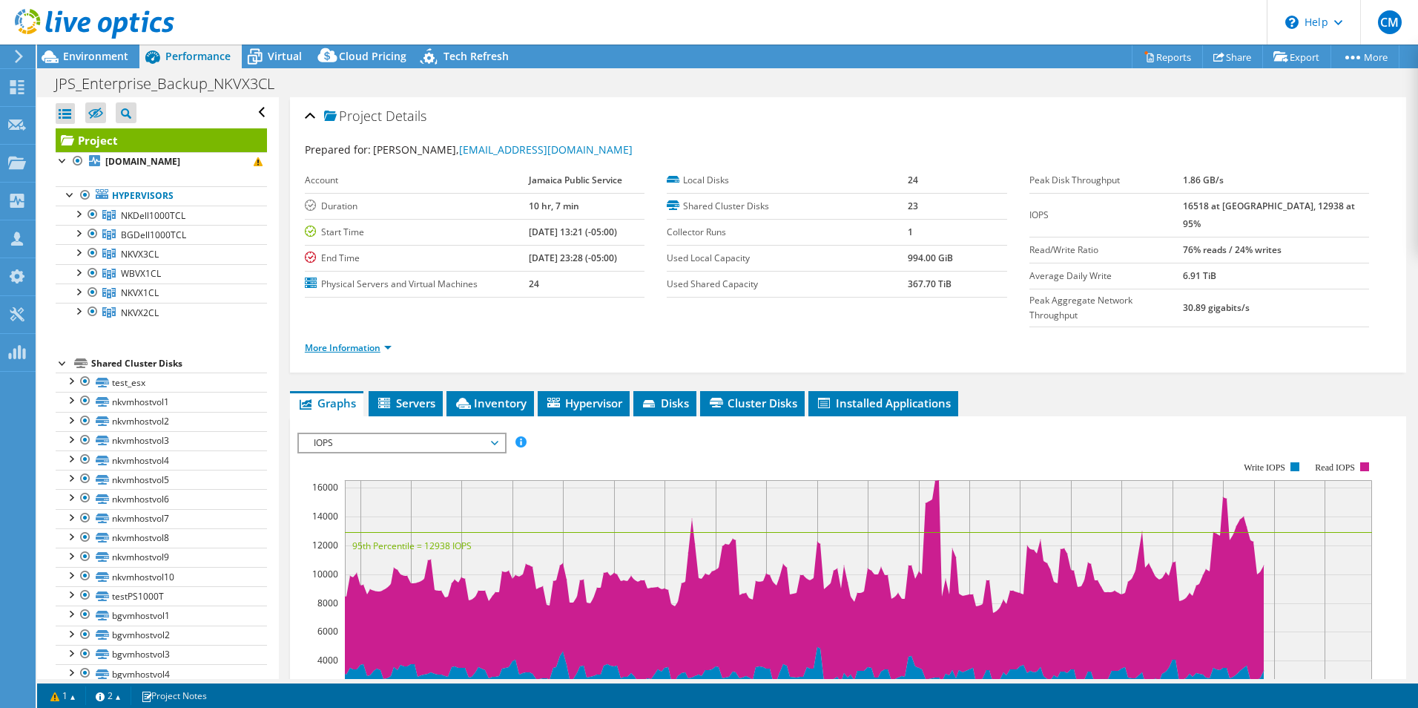
click at [367, 341] on link "More Information" at bounding box center [348, 347] width 87 height 13
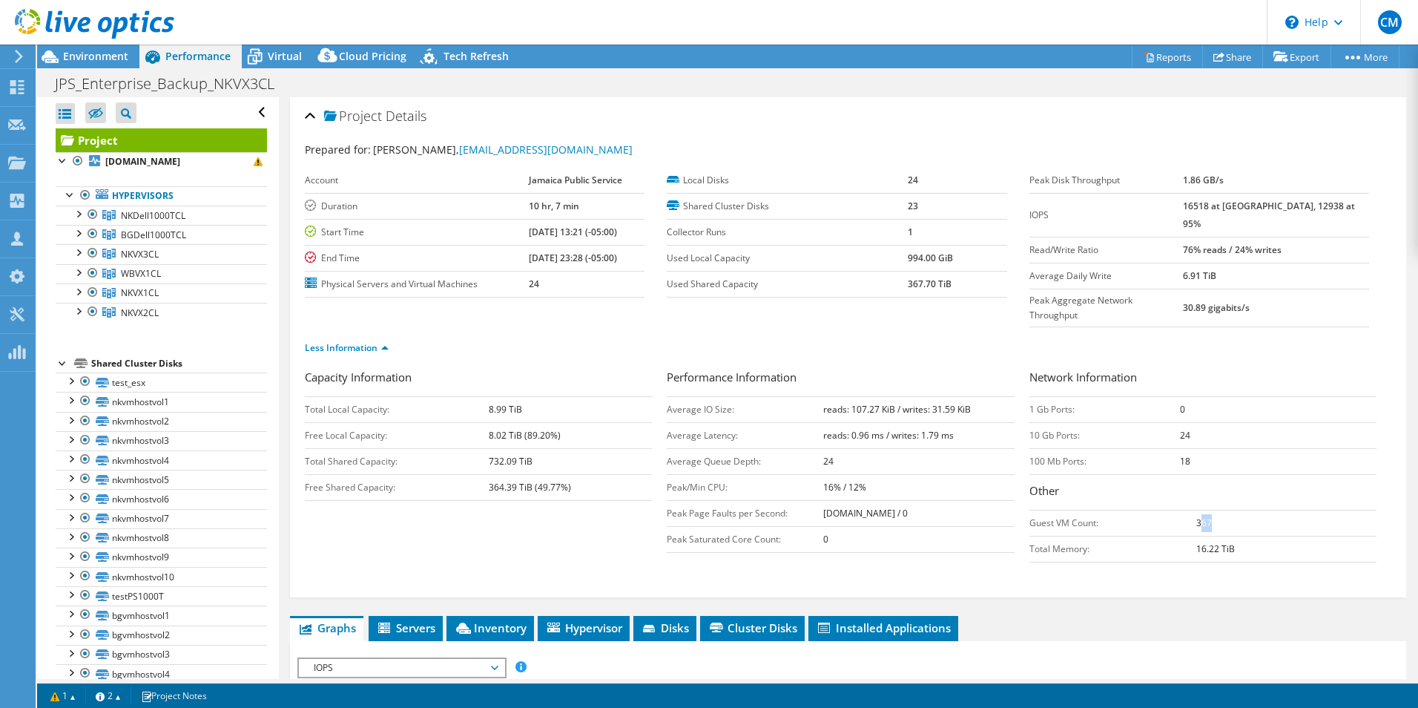
drag, startPoint x: 1191, startPoint y: 495, endPoint x: 1221, endPoint y: 495, distance: 29.7
click at [1221, 510] on td "367" at bounding box center [1286, 523] width 180 height 26
drag, startPoint x: 1221, startPoint y: 495, endPoint x: 1208, endPoint y: 498, distance: 13.0
click at [1208, 510] on td "367" at bounding box center [1286, 523] width 180 height 26
drag, startPoint x: 1185, startPoint y: 494, endPoint x: 1202, endPoint y: 495, distance: 17.9
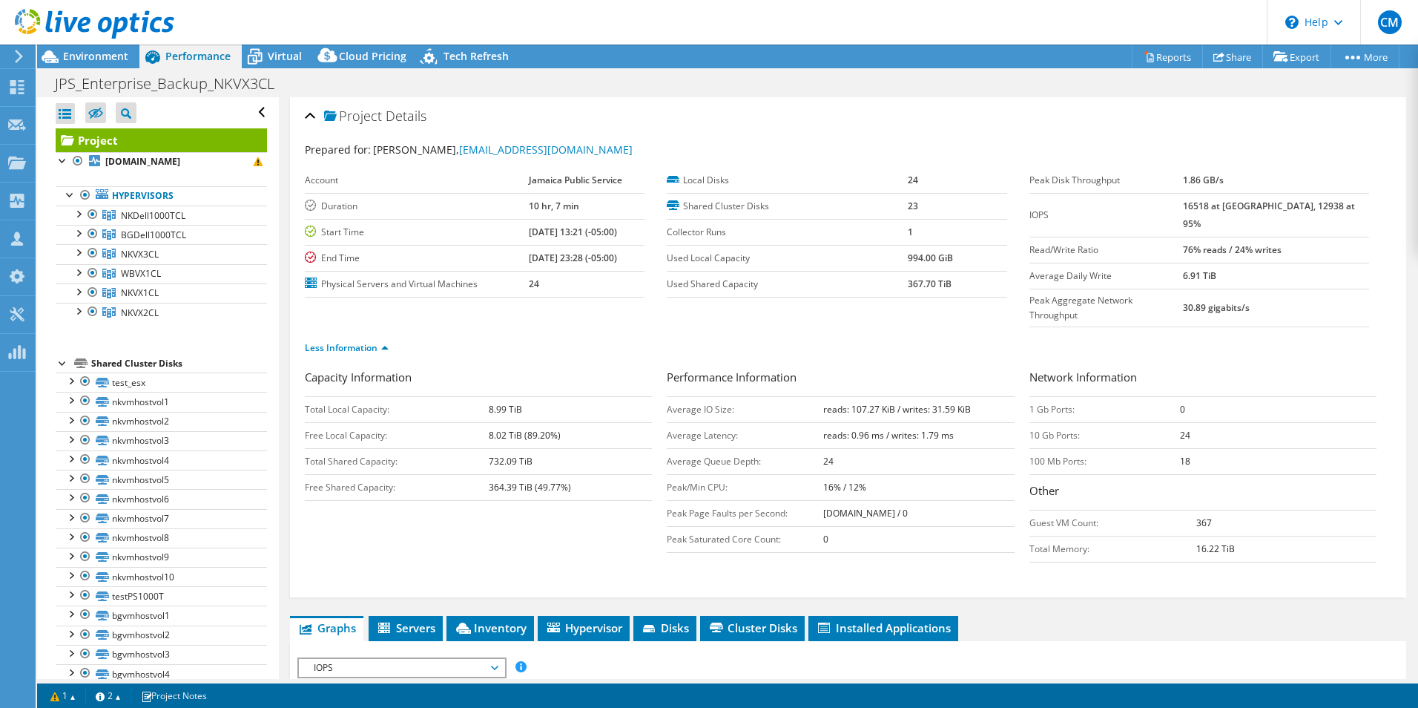
click at [1202, 510] on tr "Guest VM Count: 367" at bounding box center [1203, 523] width 347 height 26
click at [90, 231] on div at bounding box center [92, 234] width 15 height 18
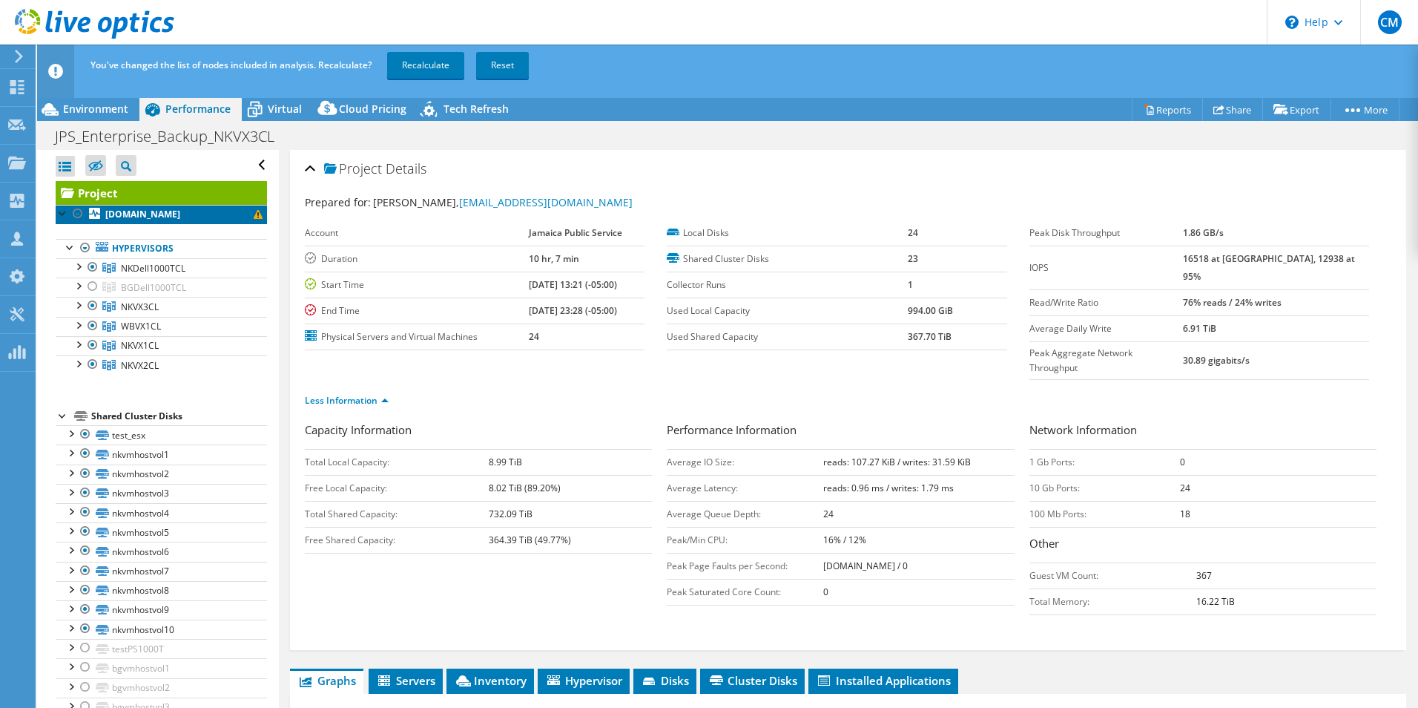
click at [93, 214] on icon at bounding box center [94, 213] width 11 height 11
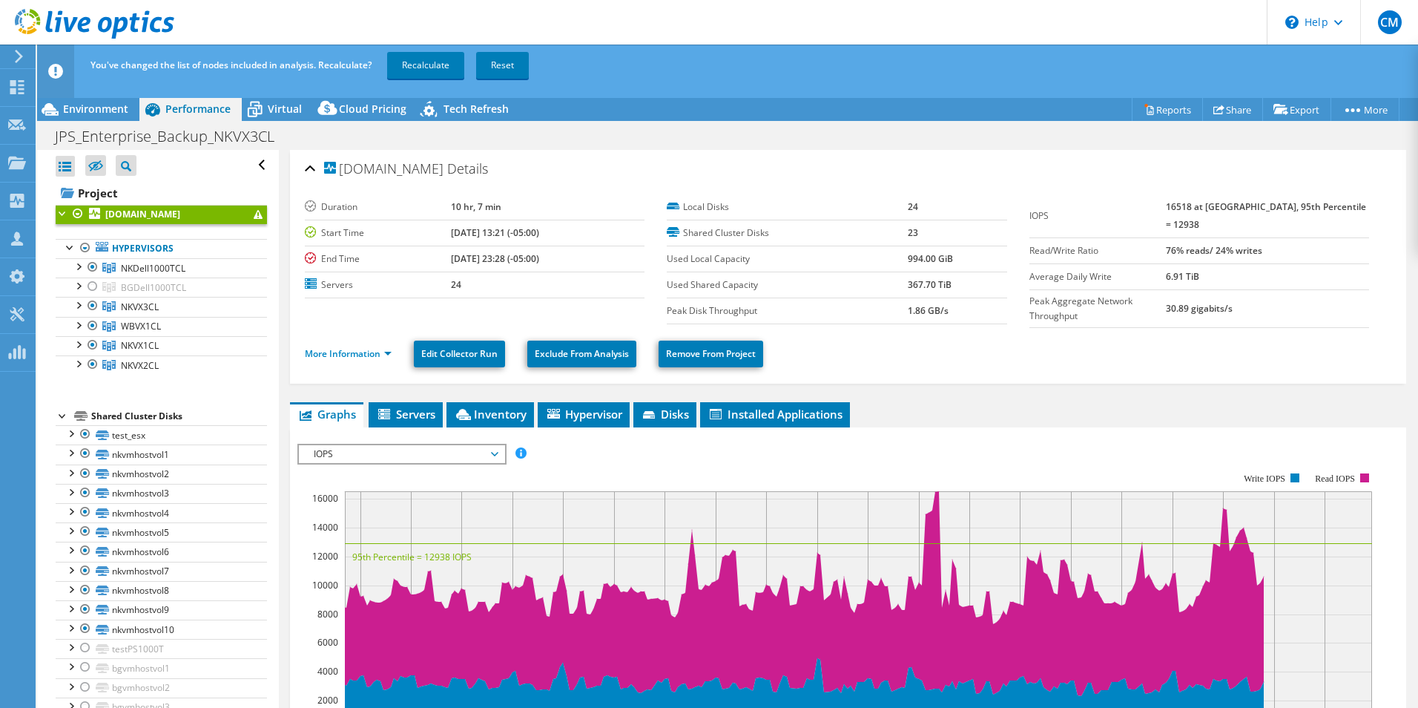
click at [79, 213] on div at bounding box center [77, 214] width 15 height 18
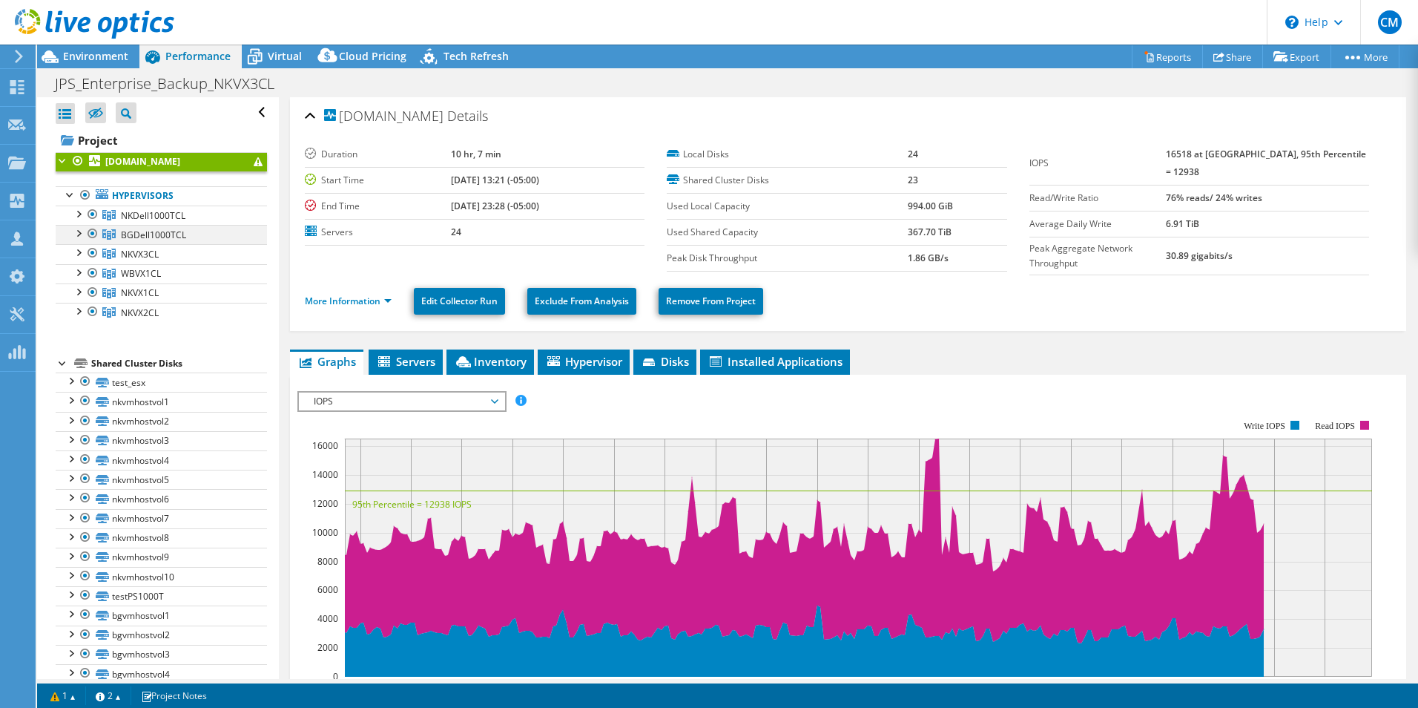
click at [89, 231] on div at bounding box center [92, 234] width 15 height 18
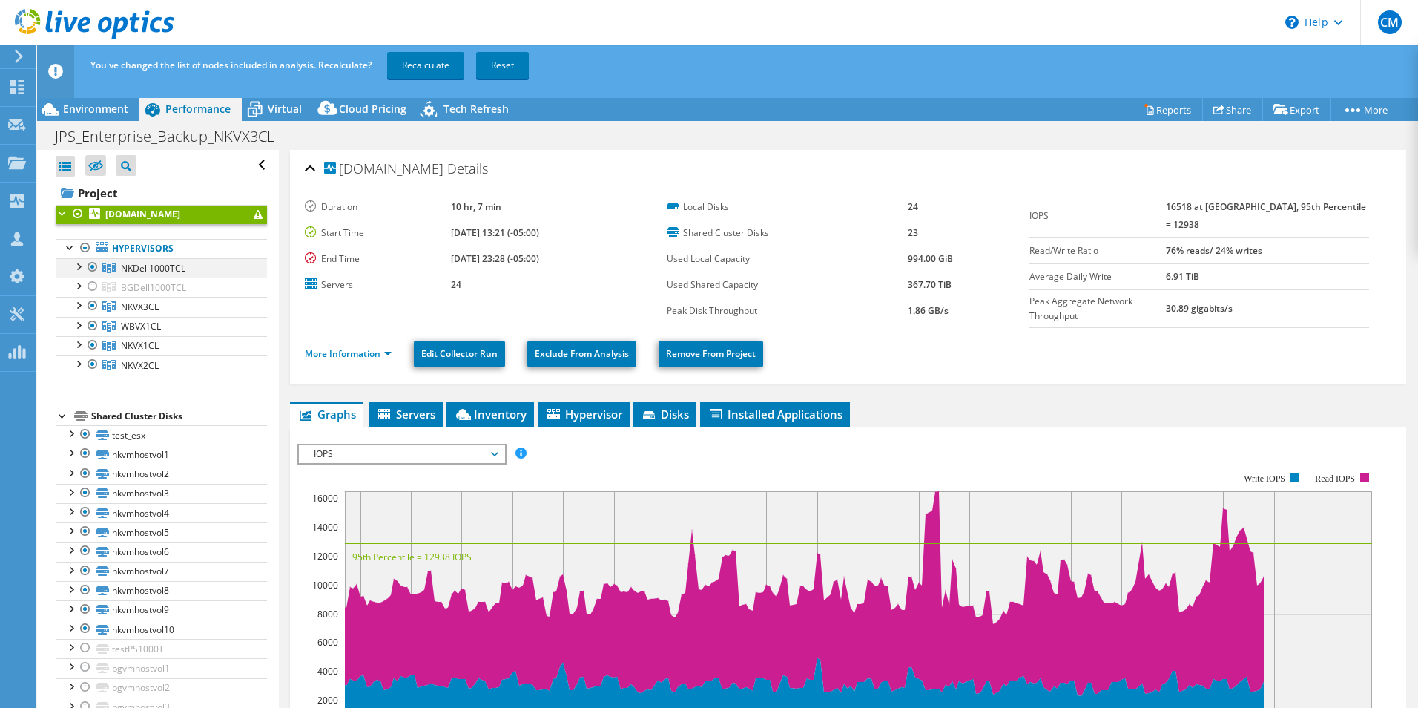
click at [89, 269] on div at bounding box center [92, 267] width 15 height 18
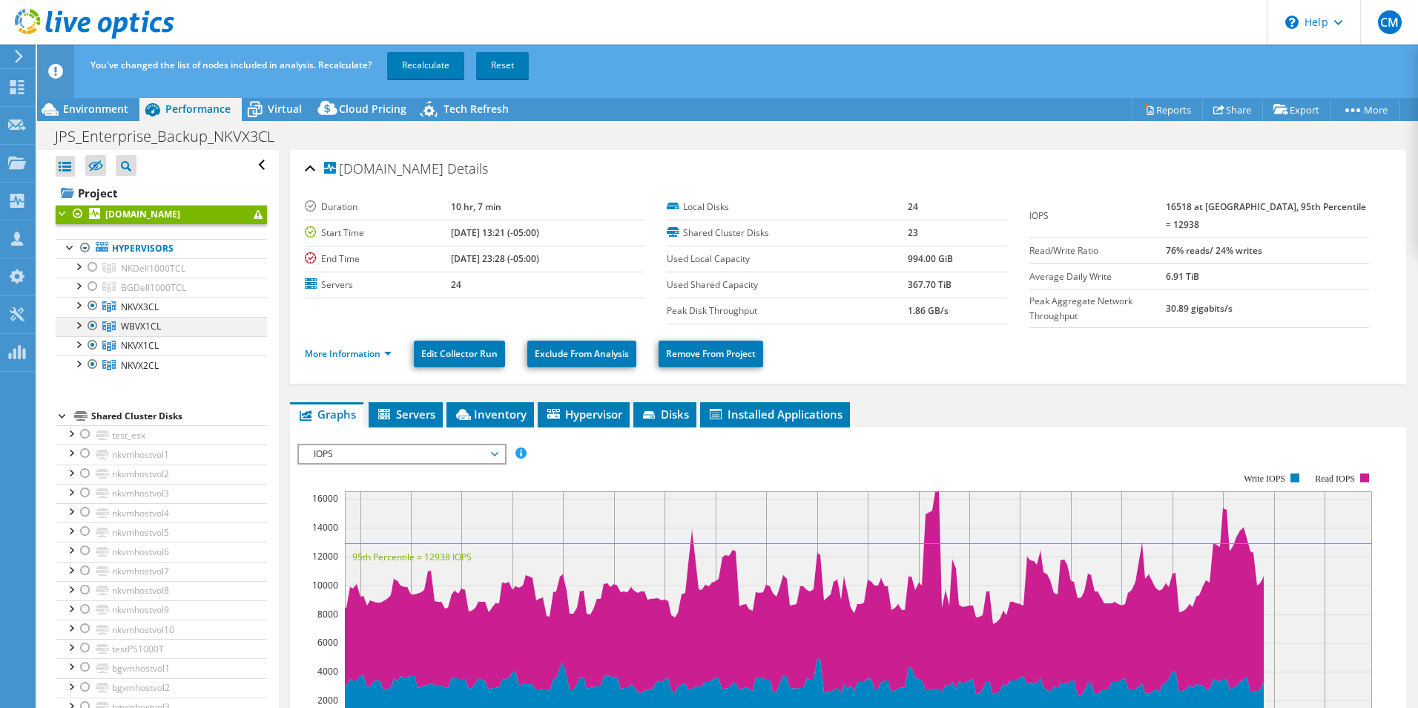
click at [95, 324] on div at bounding box center [92, 326] width 15 height 18
click at [90, 344] on div at bounding box center [92, 345] width 15 height 18
click at [90, 363] on div at bounding box center [92, 364] width 15 height 18
click at [424, 74] on link "Recalculate" at bounding box center [425, 65] width 77 height 27
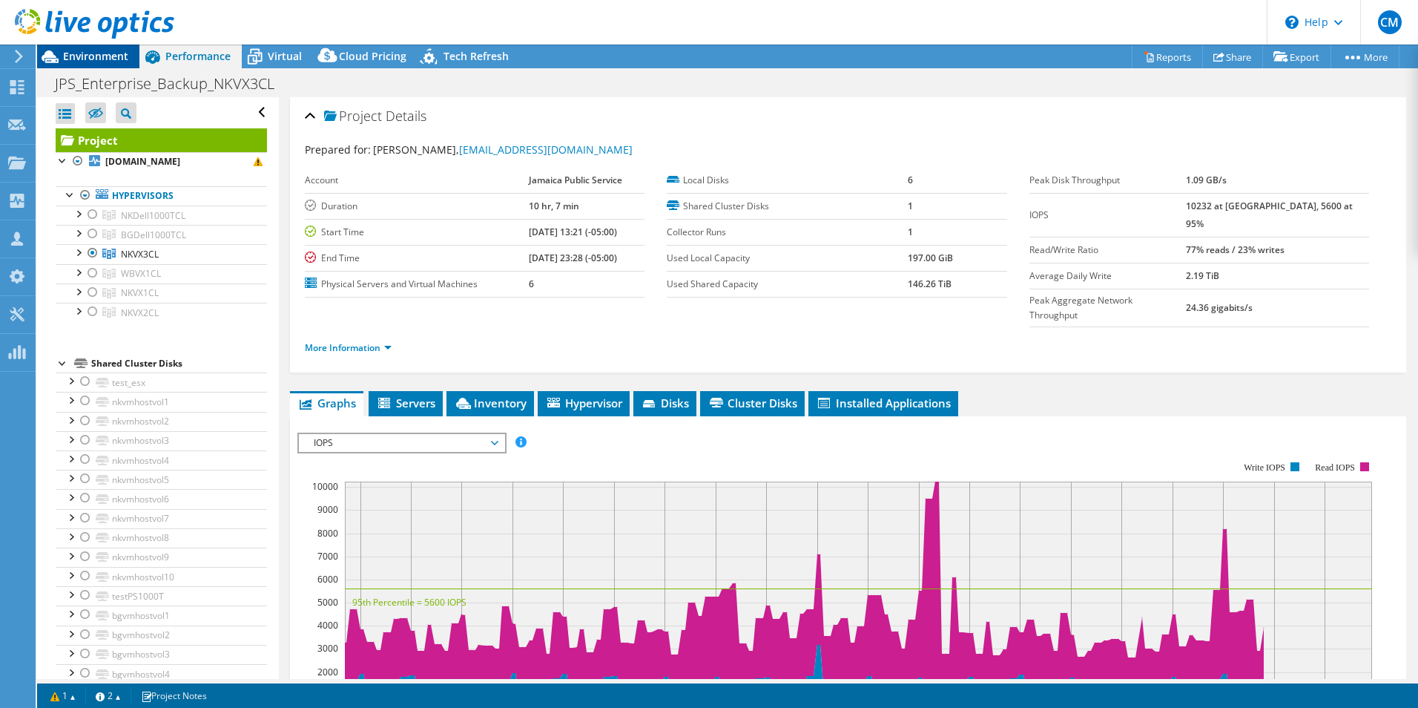
click at [102, 56] on span "Environment" at bounding box center [95, 56] width 65 height 14
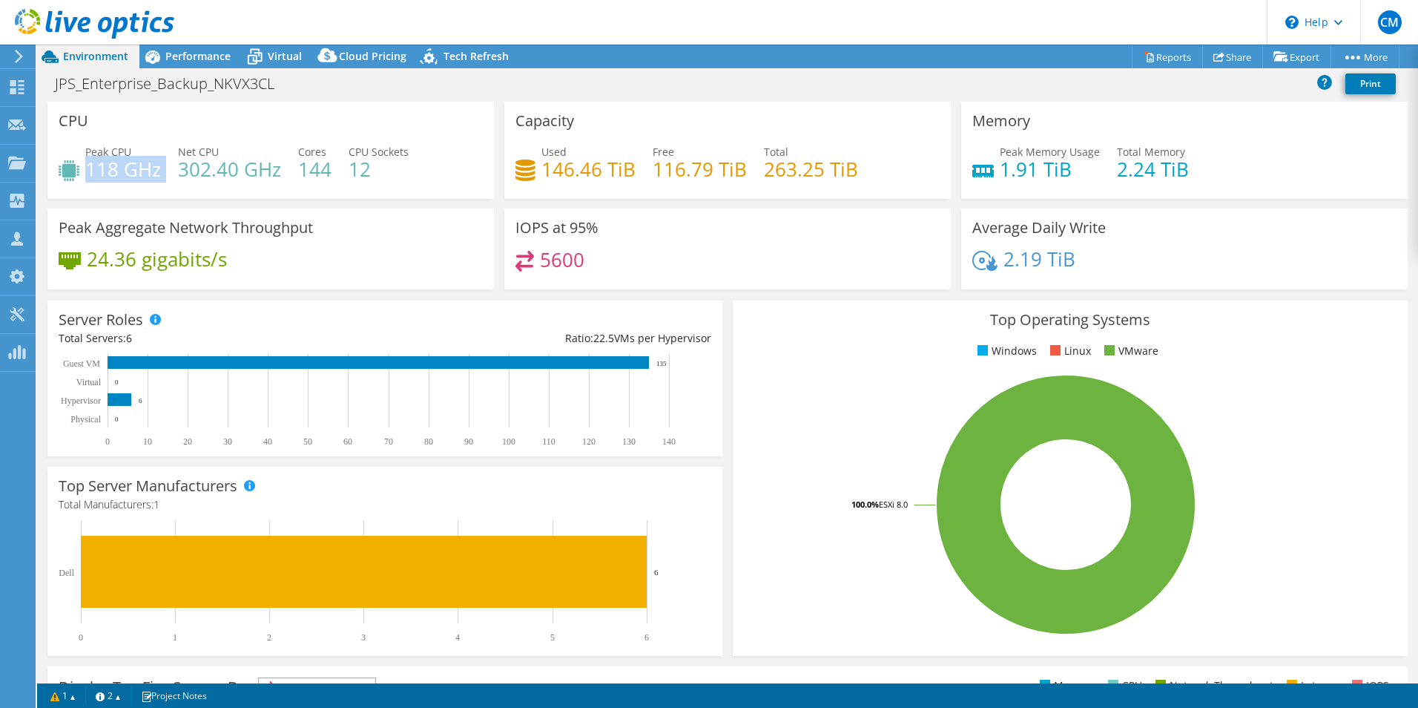
drag, startPoint x: 162, startPoint y: 167, endPoint x: 90, endPoint y: 171, distance: 72.0
click at [90, 171] on div "Peak CPU 118 GHz Net CPU 302.40 GHz Cores 144 CPU Sockets 12" at bounding box center [271, 168] width 424 height 48
click at [163, 184] on div "Peak CPU 118 GHz Net CPU 302.40 GHz Cores 144 CPU Sockets 12" at bounding box center [271, 168] width 424 height 48
drag, startPoint x: 87, startPoint y: 171, endPoint x: 168, endPoint y: 171, distance: 81.6
click at [168, 171] on div "Peak CPU 118 GHz Net CPU 302.40 GHz Cores 144 CPU Sockets 12" at bounding box center [271, 168] width 424 height 48
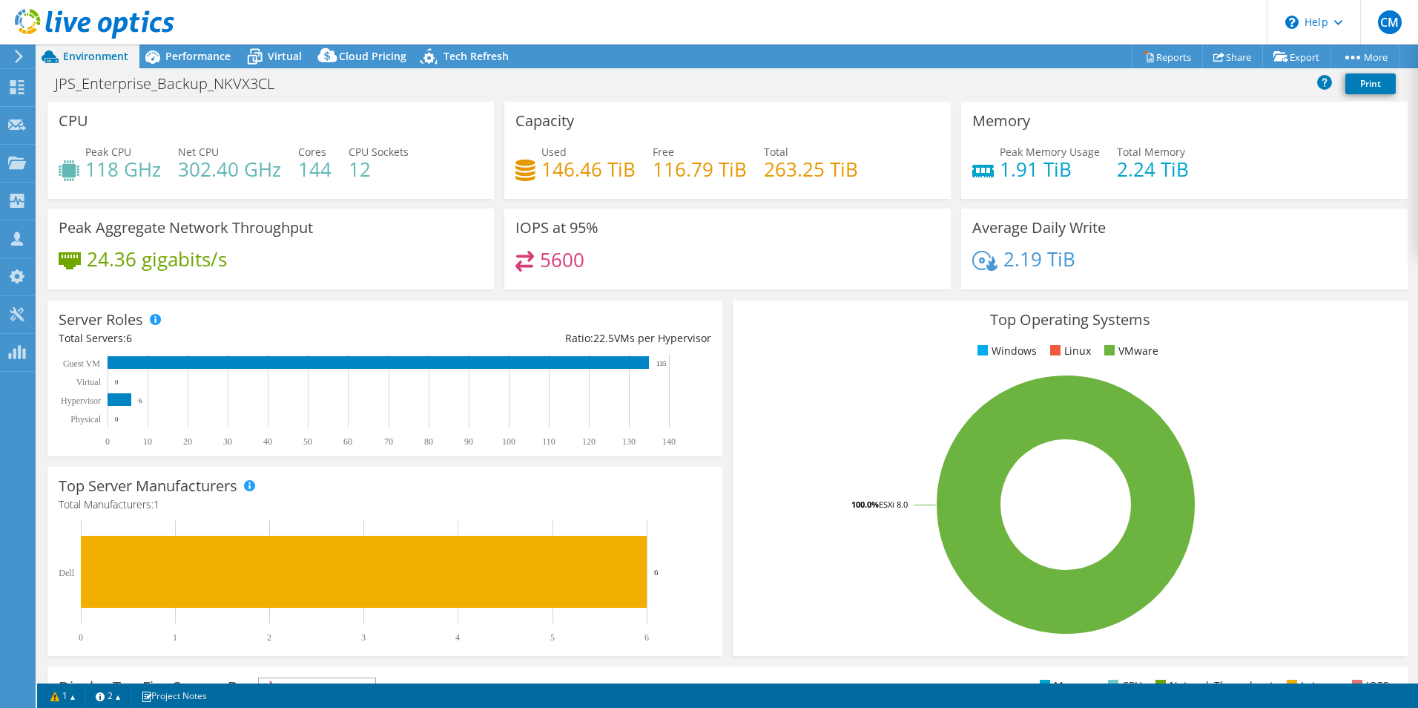
drag, startPoint x: 168, startPoint y: 171, endPoint x: 182, endPoint y: 190, distance: 22.9
click at [182, 190] on div "Peak CPU 118 GHz Net CPU 302.40 GHz Cores 144 CPU Sockets 12" at bounding box center [271, 168] width 424 height 48
drag, startPoint x: 158, startPoint y: 174, endPoint x: 87, endPoint y: 174, distance: 71.2
click at [87, 174] on h4 "118 GHz" at bounding box center [123, 169] width 76 height 16
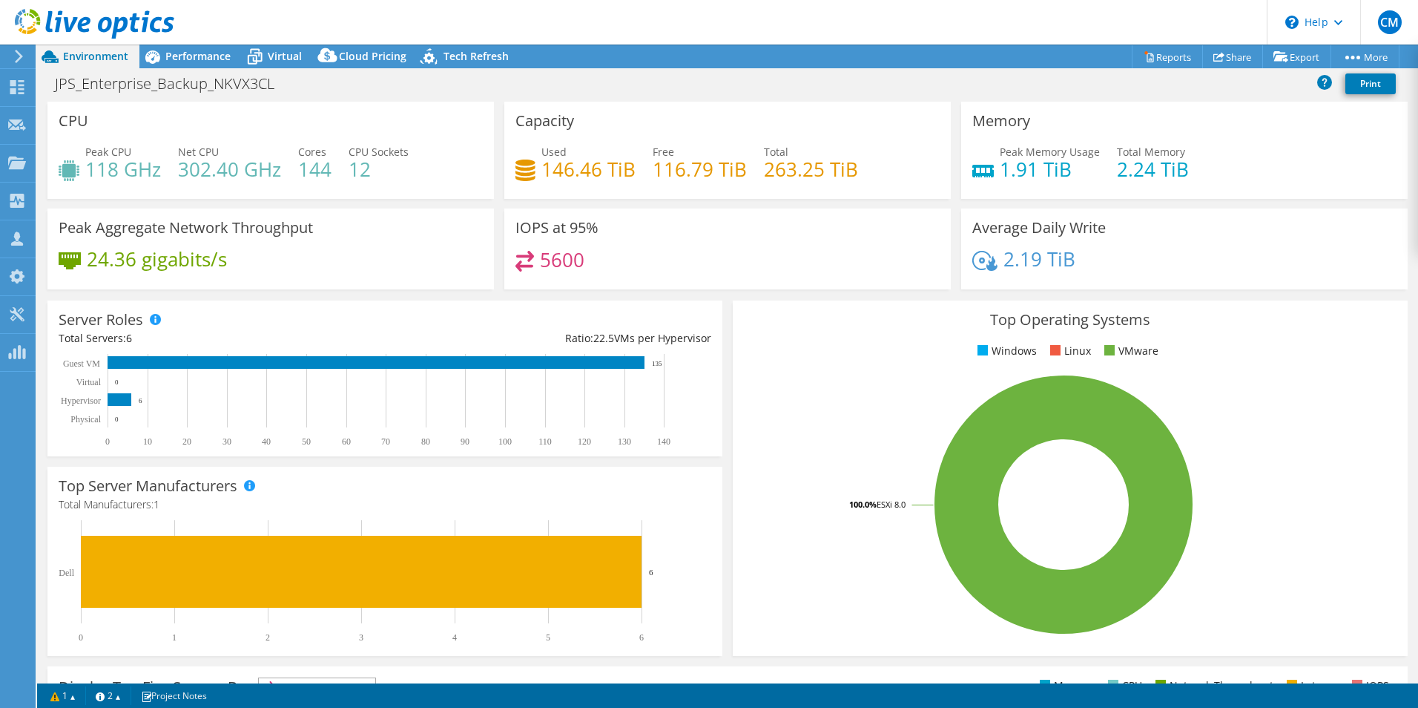
select select "USD"
